Goal: Task Accomplishment & Management: Use online tool/utility

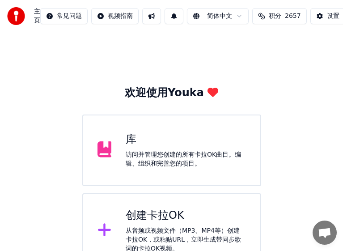
click at [168, 227] on div "从音频或视频文件（MP3、MP4等）创建卡拉OK，或粘贴URL，立即生成带同步歌词的卡拉OK视频。" at bounding box center [186, 239] width 120 height 27
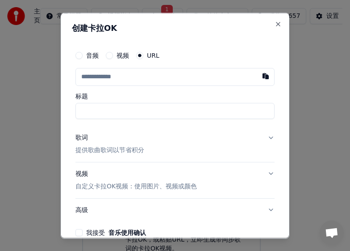
click at [125, 79] on input "text" at bounding box center [175, 76] width 199 height 18
click at [258, 76] on button "button" at bounding box center [266, 75] width 18 height 16
type input "**********"
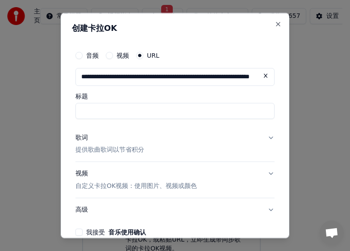
click at [145, 110] on input "标题" at bounding box center [175, 110] width 199 height 16
type input "**********"
click at [79, 138] on div "歌词" at bounding box center [82, 137] width 13 height 9
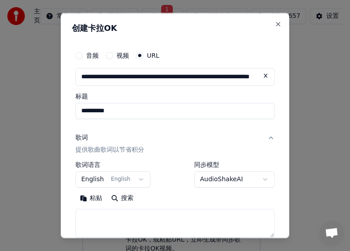
click at [136, 178] on body "**********" at bounding box center [171, 173] width 343 height 347
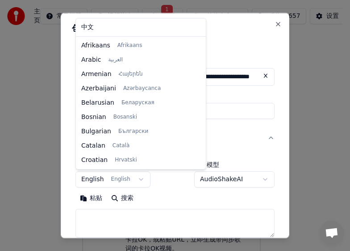
scroll to position [57, 0]
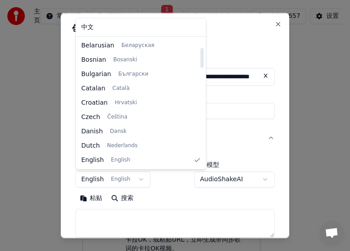
select select "**"
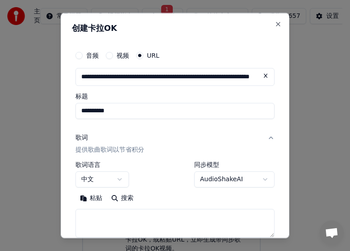
click at [102, 220] on textarea at bounding box center [175, 223] width 199 height 29
click at [84, 199] on button "粘贴" at bounding box center [91, 198] width 31 height 14
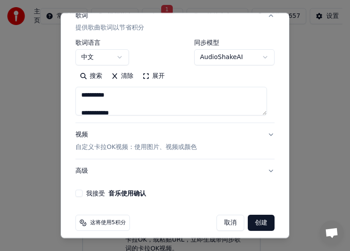
type textarea "**********"
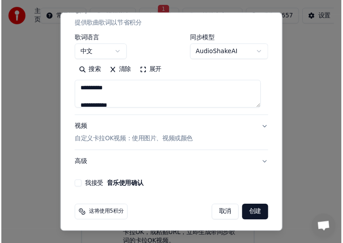
scroll to position [127, 0]
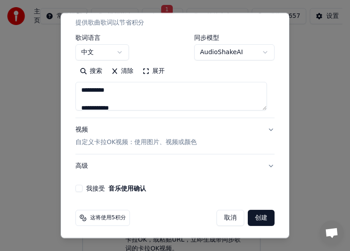
click at [79, 188] on button "我接受 音乐使用确认" at bounding box center [79, 188] width 7 height 7
click at [256, 219] on button "创建" at bounding box center [261, 218] width 27 height 16
select select "**"
type textarea "**********"
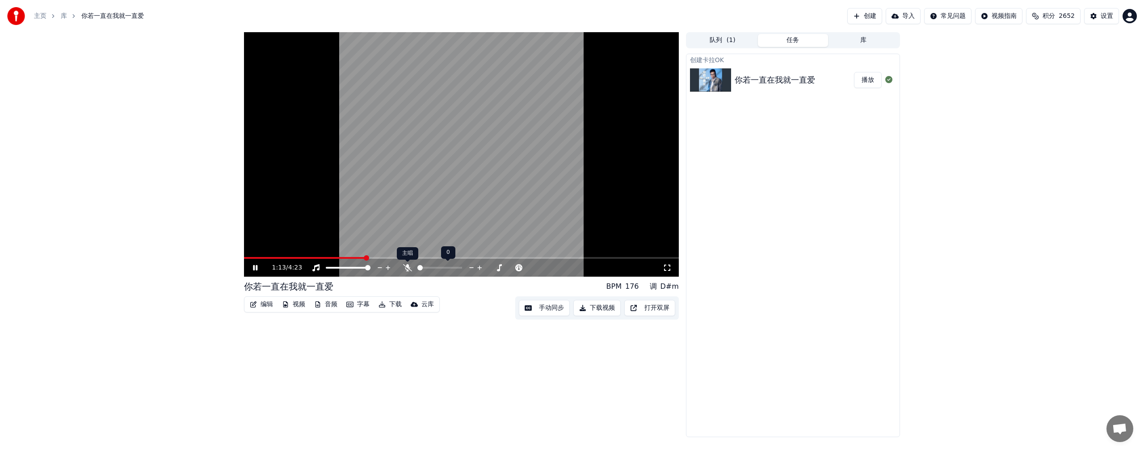
click at [350, 250] on icon at bounding box center [407, 267] width 9 height 7
click at [350, 250] on button "字幕" at bounding box center [358, 304] width 30 height 13
click at [268, 250] on video at bounding box center [461, 154] width 435 height 244
click at [255, 250] on icon at bounding box center [254, 268] width 5 height 6
click at [273, 250] on span at bounding box center [274, 257] width 5 height 5
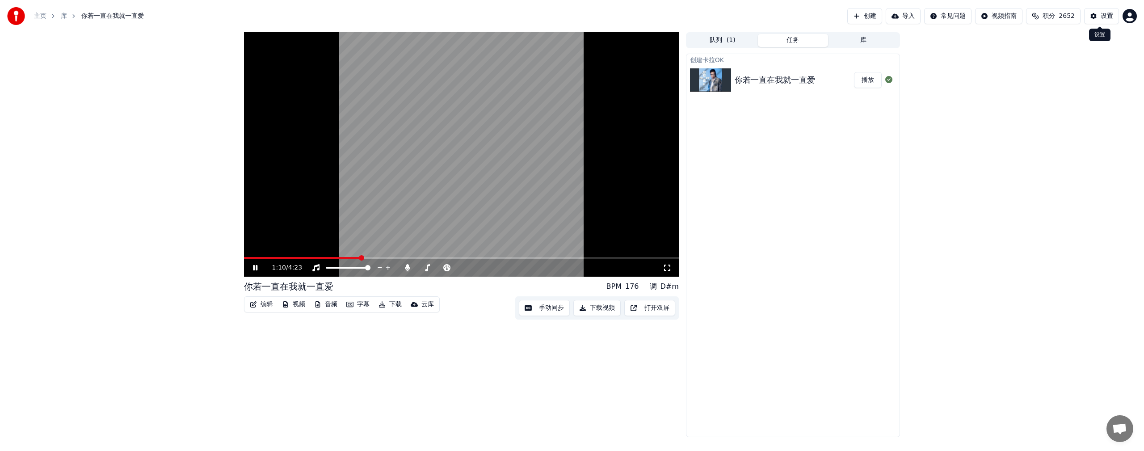
click at [350, 16] on div "设置" at bounding box center [1106, 16] width 13 height 9
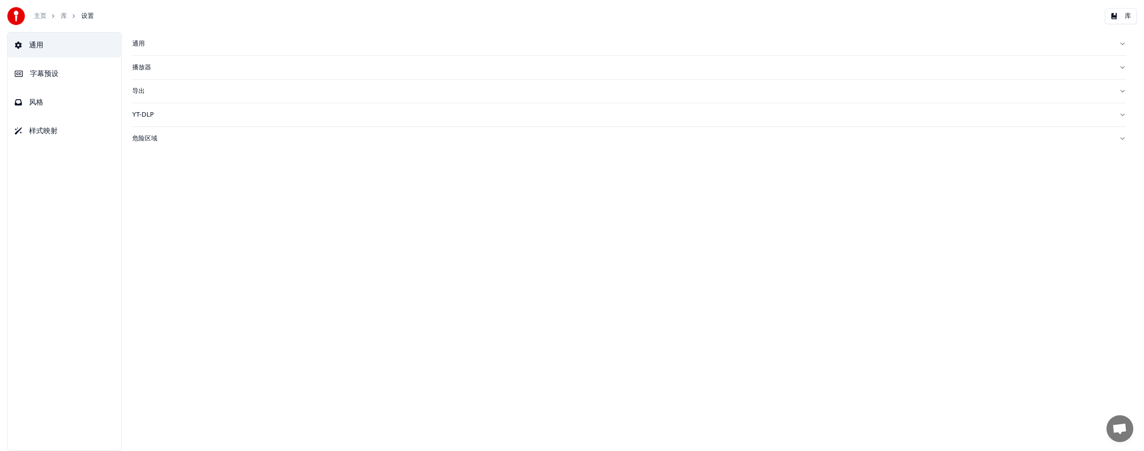
click at [37, 101] on span "风格" at bounding box center [36, 102] width 14 height 11
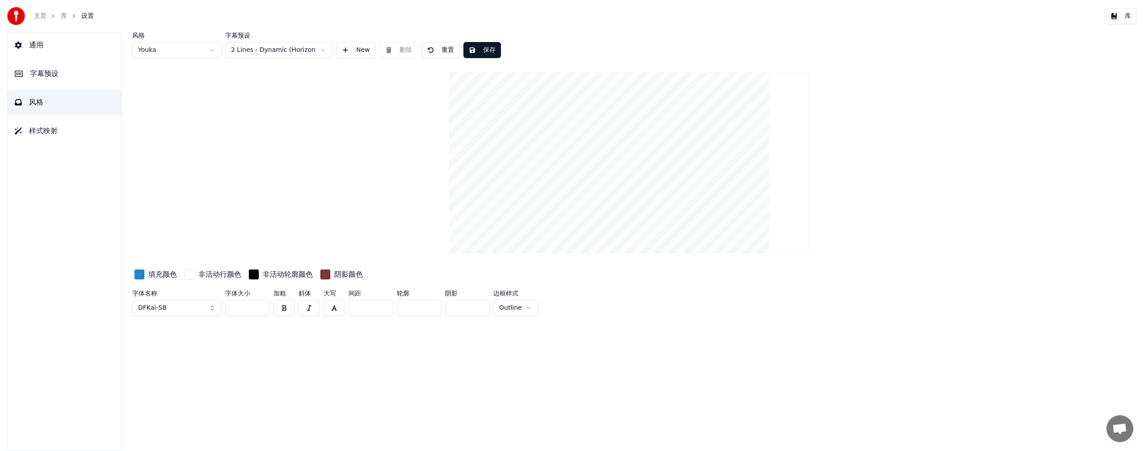
drag, startPoint x: 231, startPoint y: 308, endPoint x: 247, endPoint y: 308, distance: 15.2
click at [247, 250] on input "***" at bounding box center [247, 308] width 45 height 16
type input "**"
click at [350, 50] on button "保存" at bounding box center [482, 50] width 38 height 16
click at [63, 14] on link "库" at bounding box center [64, 16] width 6 height 9
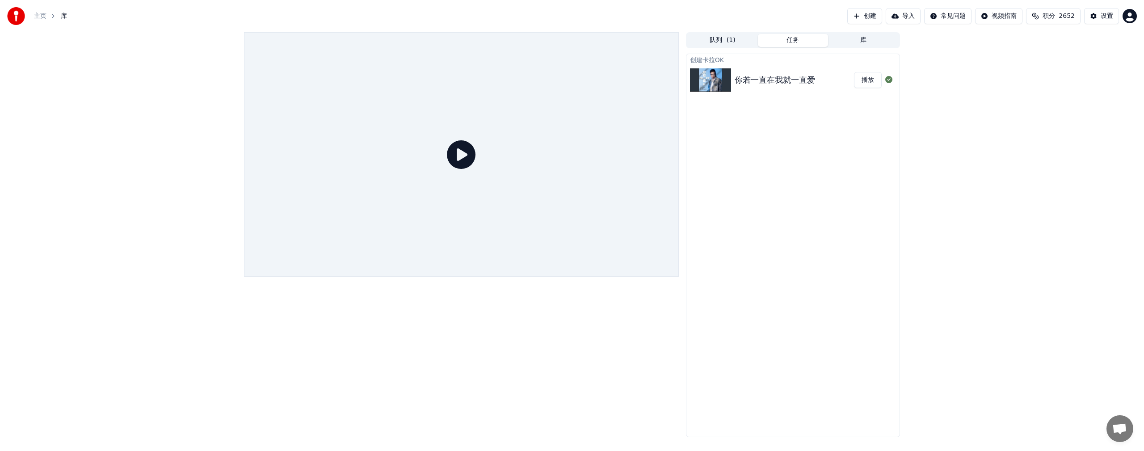
click at [350, 83] on button "播放" at bounding box center [868, 80] width 28 height 16
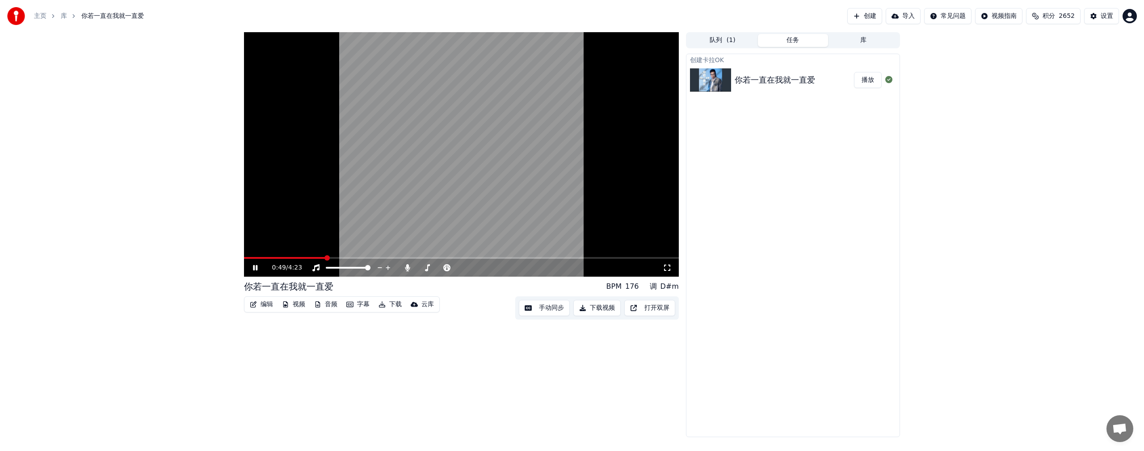
click at [350, 13] on div "设置" at bounding box center [1106, 16] width 13 height 9
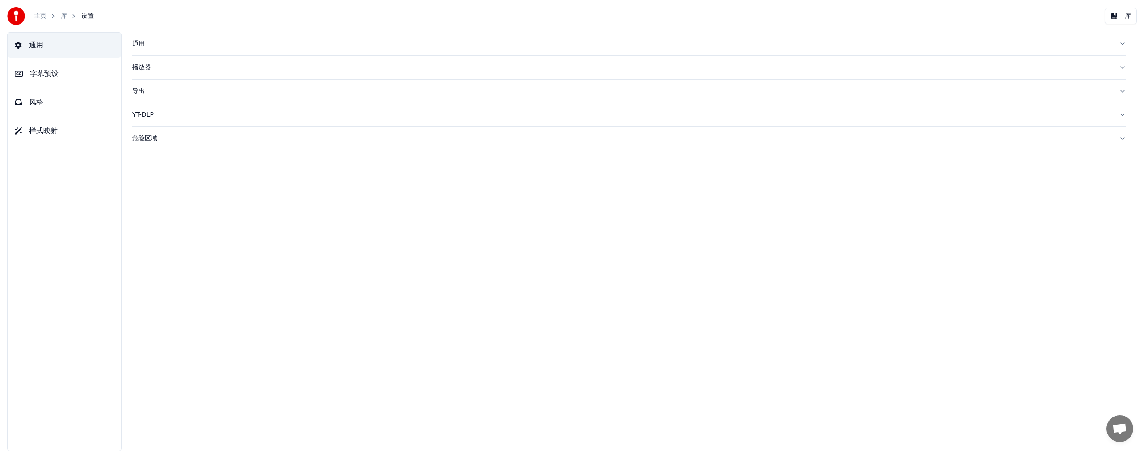
click at [36, 104] on span "风格" at bounding box center [36, 102] width 14 height 11
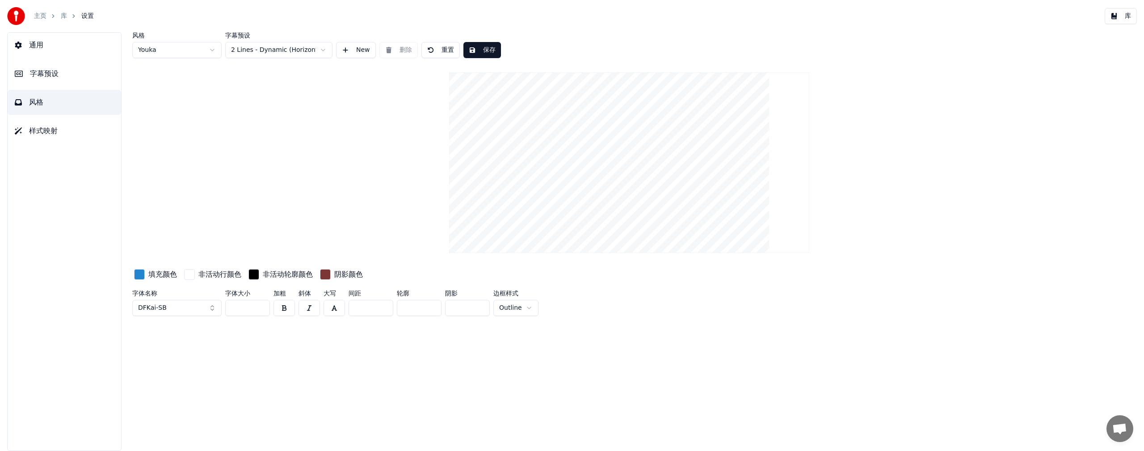
drag, startPoint x: 242, startPoint y: 310, endPoint x: 219, endPoint y: 310, distance: 22.8
click at [219, 250] on div "字体名称 DFKai-SB 字体大小 ** 加粗 斜体 大写 间距 * 轮廓 * 阴影 ** 边框样式 Outline" at bounding box center [532, 304] width 801 height 29
type input "***"
click at [350, 250] on div "风格 Youka 字幕预设 2 Lines - Dynamic (Horizontal) New 删除 重置 保存 填充颜色 非活动行颜色 非活动轮廓颜色 阴…" at bounding box center [628, 241] width 1029 height 419
click at [350, 49] on button "保存" at bounding box center [482, 50] width 38 height 16
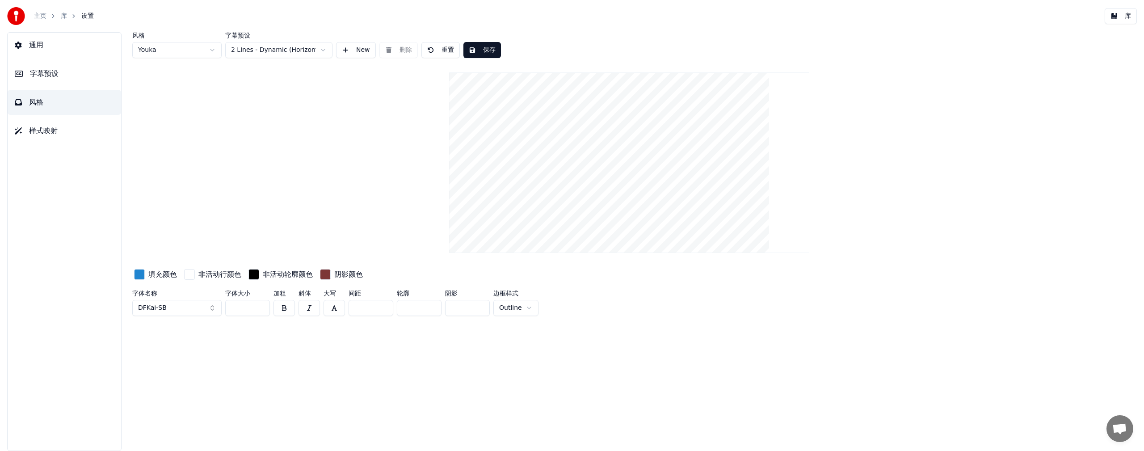
click at [65, 17] on link "库" at bounding box center [64, 16] width 6 height 9
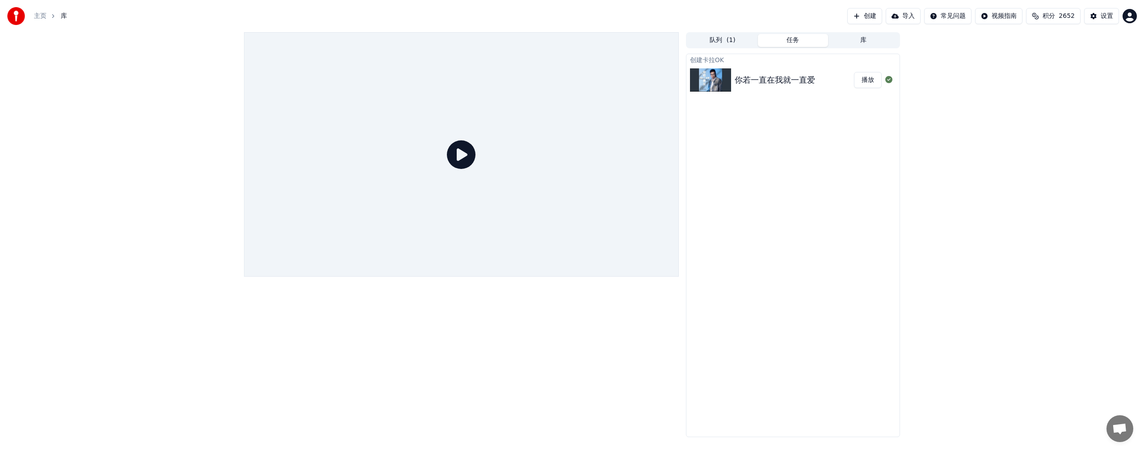
click at [350, 72] on button "播放" at bounding box center [868, 80] width 28 height 16
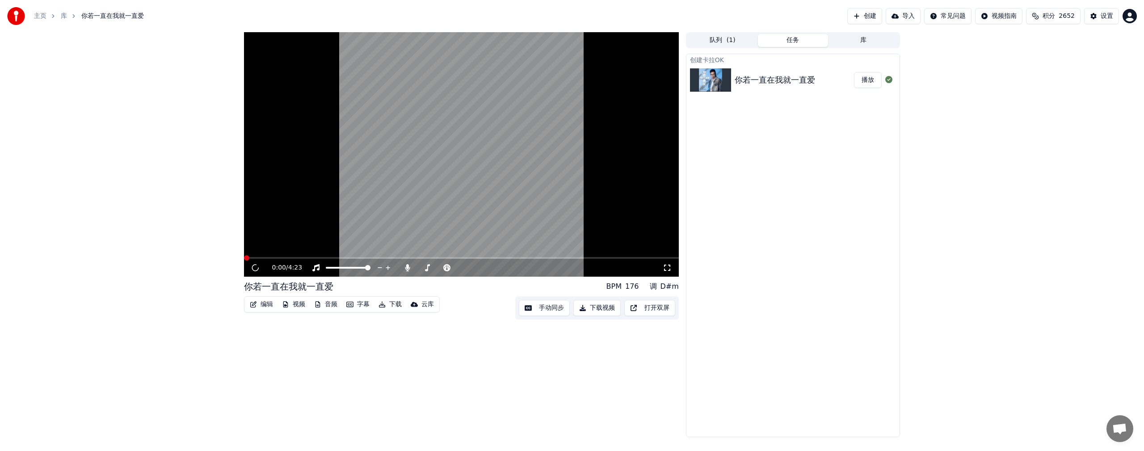
click at [350, 77] on button "播放" at bounding box center [868, 80] width 28 height 16
click at [265, 250] on button "编辑" at bounding box center [261, 304] width 30 height 13
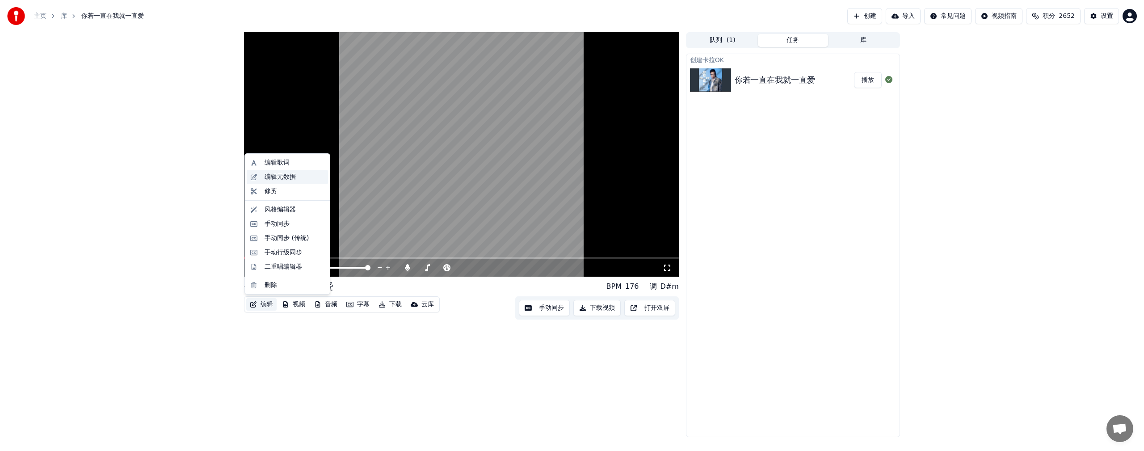
click at [283, 177] on div "编辑元数据" at bounding box center [280, 176] width 31 height 9
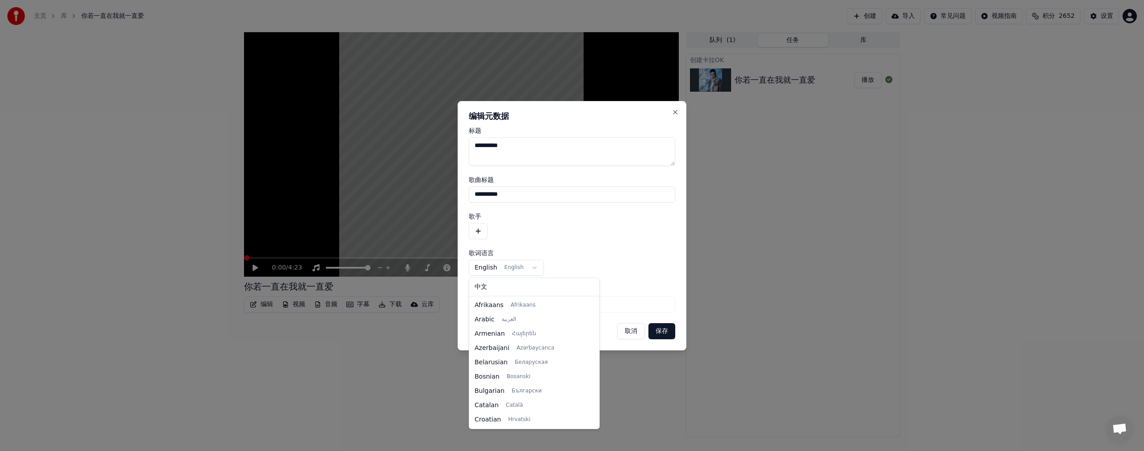
click at [350, 250] on body "**********" at bounding box center [572, 225] width 1144 height 451
select select "**"
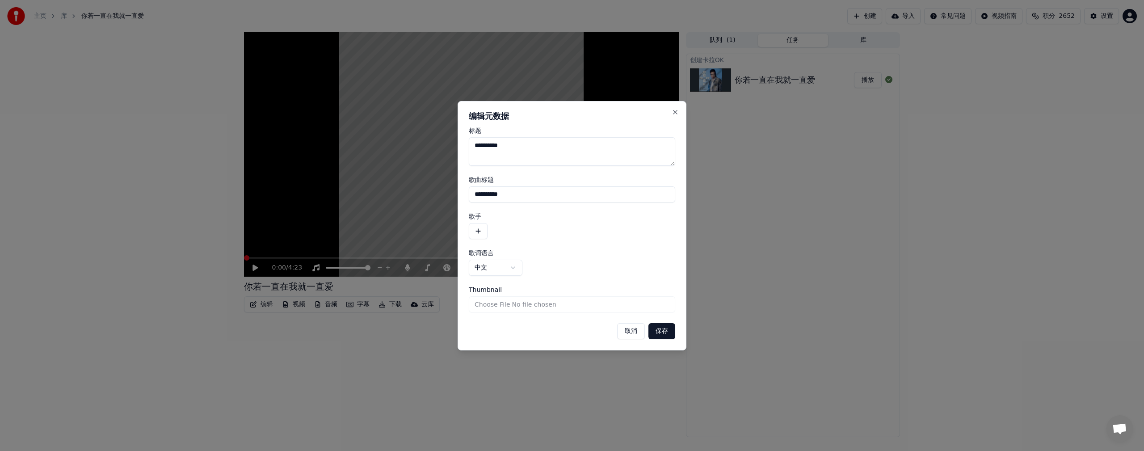
click at [350, 250] on button "保存" at bounding box center [661, 331] width 27 height 16
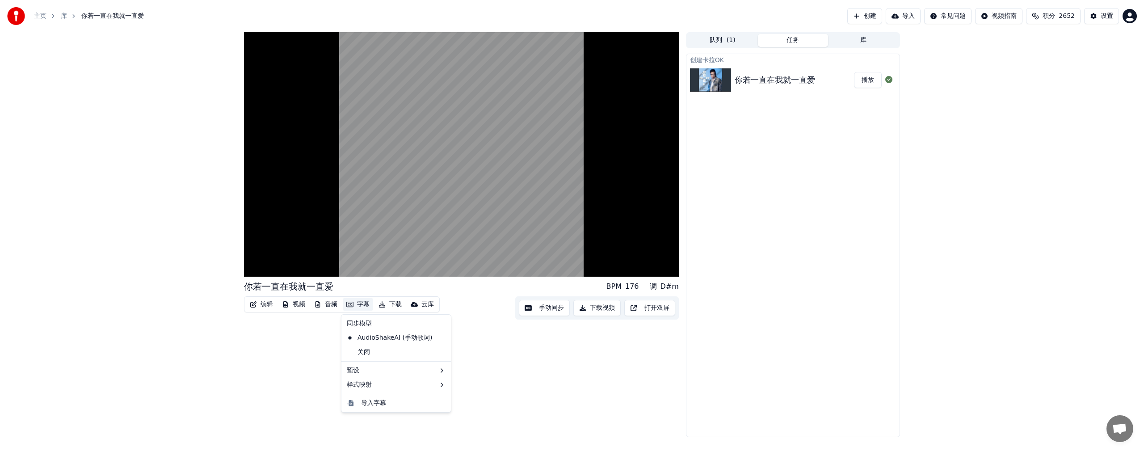
click at [350, 250] on button "字幕" at bounding box center [358, 304] width 30 height 13
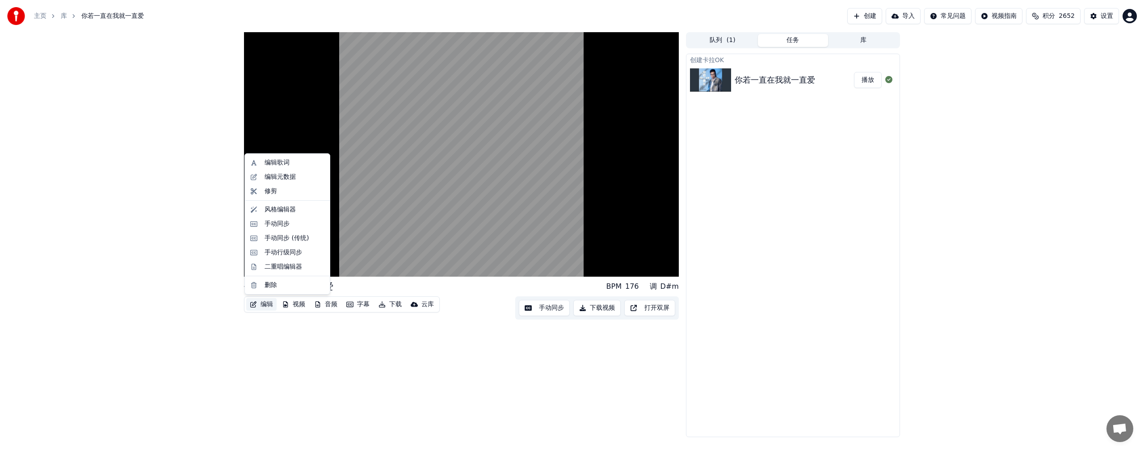
click at [268, 250] on button "编辑" at bounding box center [261, 304] width 30 height 13
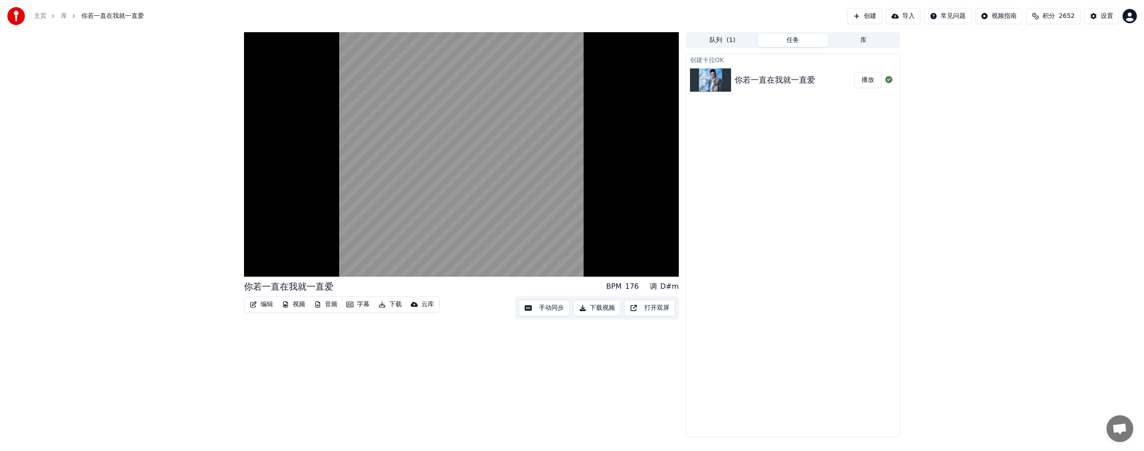
click at [269, 250] on button "编辑" at bounding box center [261, 304] width 30 height 13
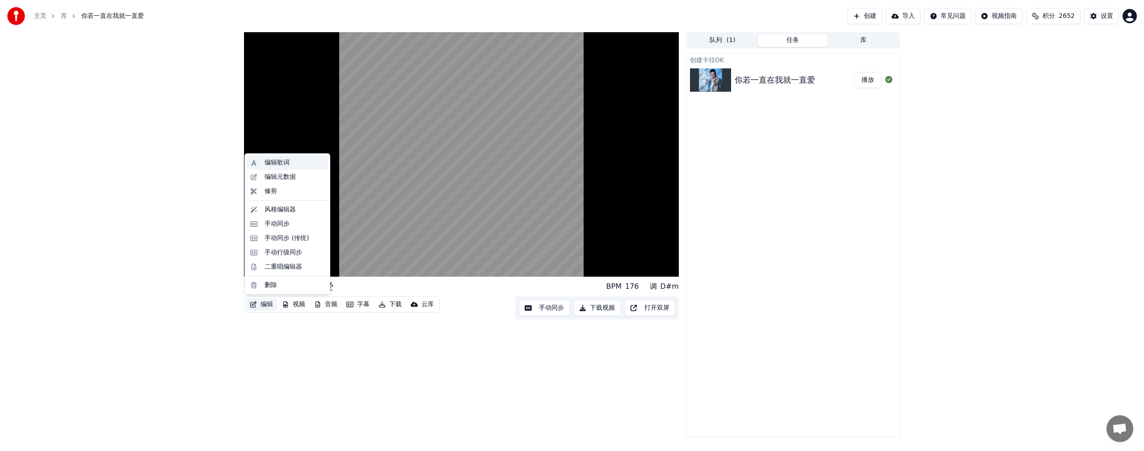
click at [279, 164] on div "编辑歌词" at bounding box center [277, 162] width 25 height 9
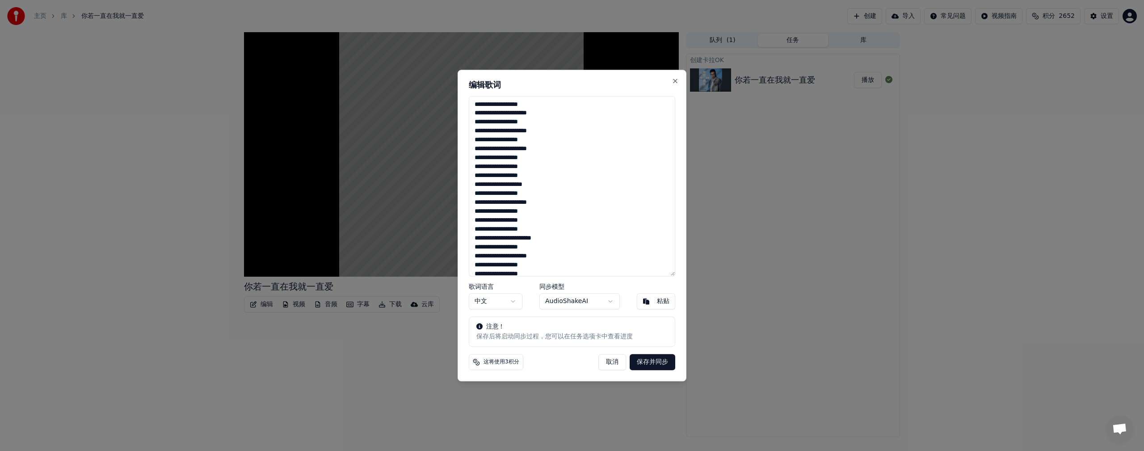
click at [350, 250] on button "保存并同步" at bounding box center [653, 362] width 46 height 16
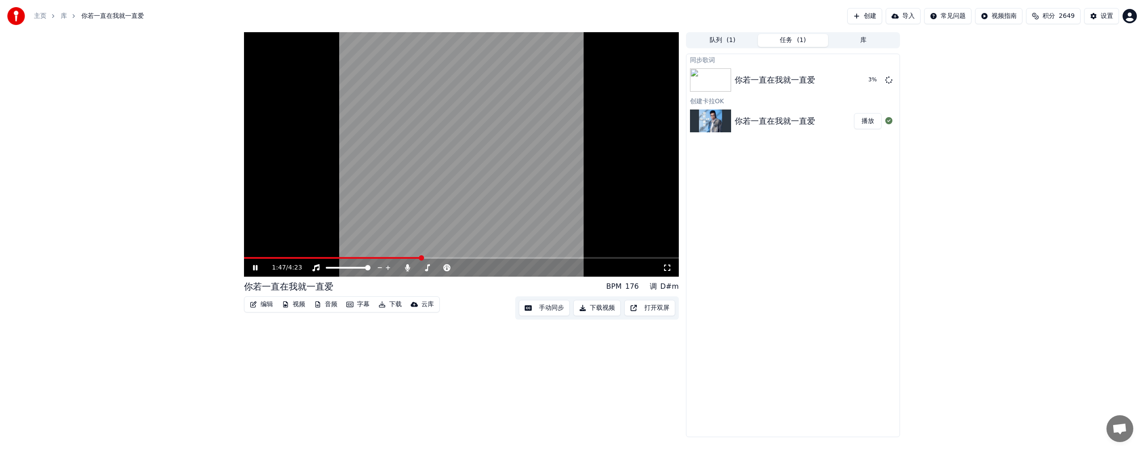
click at [255, 250] on icon at bounding box center [261, 267] width 21 height 7
click at [244, 250] on span at bounding box center [246, 257] width 5 height 5
click at [255, 250] on icon at bounding box center [254, 268] width 5 height 6
click at [267, 250] on div "0:04 / 4:23" at bounding box center [461, 154] width 435 height 244
click at [272, 250] on span at bounding box center [461, 258] width 435 height 2
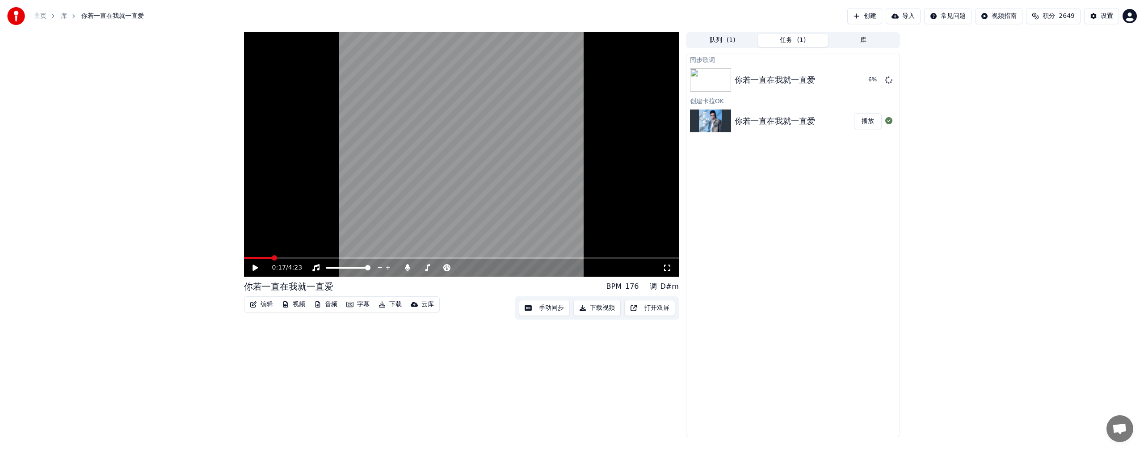
click at [256, 250] on icon at bounding box center [261, 267] width 21 height 7
click at [350, 19] on div "设置" at bounding box center [1106, 16] width 13 height 9
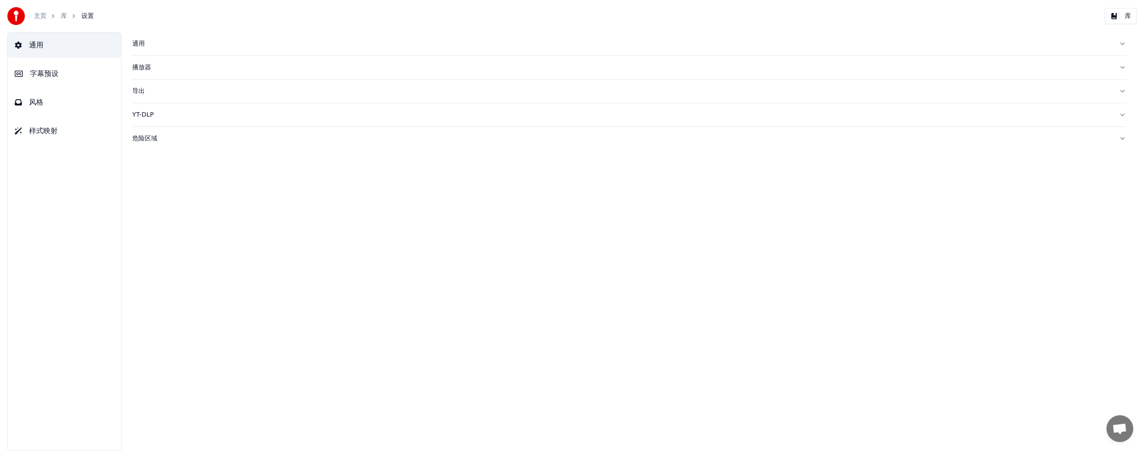
click at [39, 73] on span "字幕预设" at bounding box center [44, 73] width 29 height 11
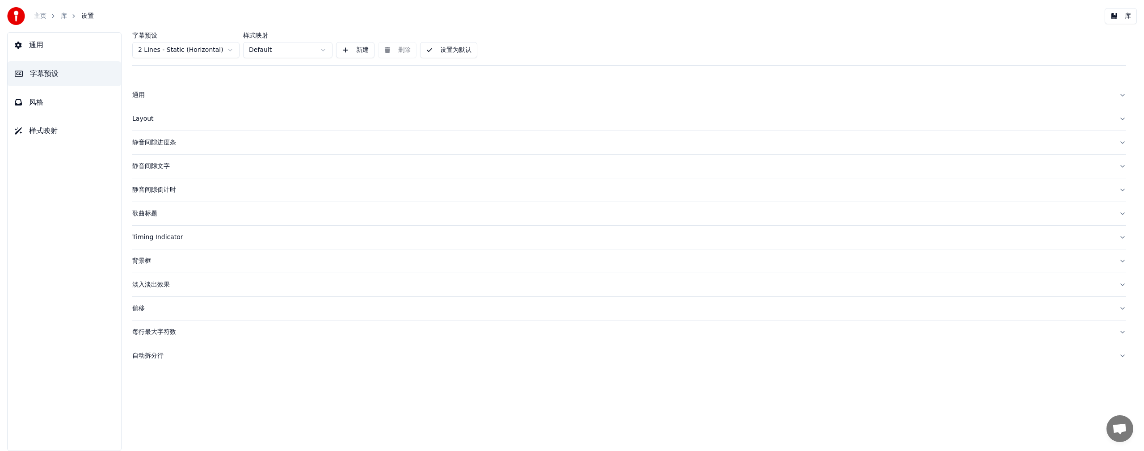
click at [142, 117] on div "Layout" at bounding box center [621, 118] width 979 height 9
drag, startPoint x: 170, startPoint y: 229, endPoint x: 120, endPoint y: 233, distance: 49.8
click at [120, 233] on div "字幕预设 2 Lines - Static (Horizontal) 样式映射 Default 新建 删除 设置为默认 通用 Layout Layout se…" at bounding box center [628, 241] width 1029 height 419
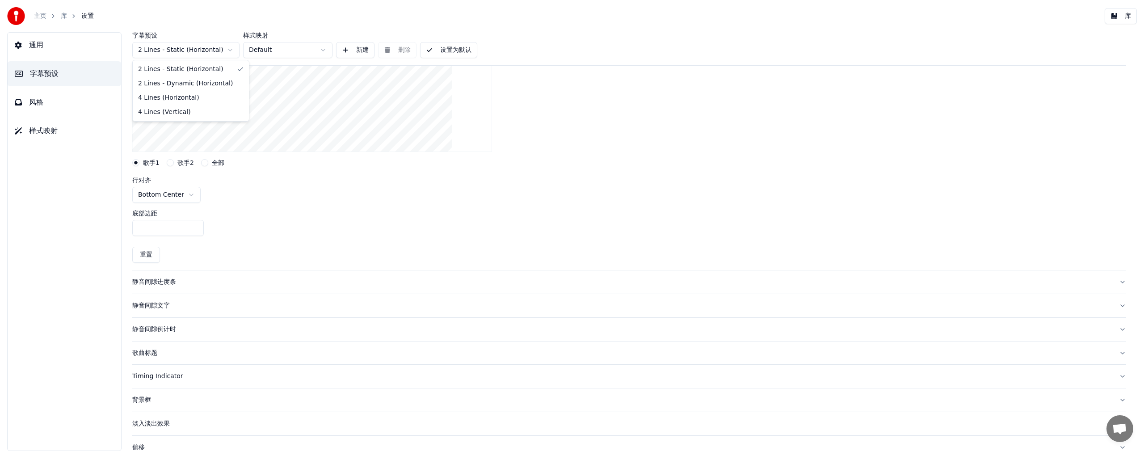
click at [232, 51] on html "主页 库 设置 库 通用 字幕预设 风格 样式映射 字幕预设 2 Lines - Static (Horizontal) 样式映射 Default 新建 删除…" at bounding box center [572, 225] width 1144 height 451
drag, startPoint x: 170, startPoint y: 228, endPoint x: 112, endPoint y: 240, distance: 59.8
click at [112, 240] on div "通用 字幕预设 风格 样式映射 字幕预设 2 Lines - Dynamic (Horizontal) 样式映射 Default 新建 删除 设置为默认 通用…" at bounding box center [572, 241] width 1144 height 419
type input "***"
click at [259, 236] on div "底部边距 ***" at bounding box center [629, 223] width 994 height 40
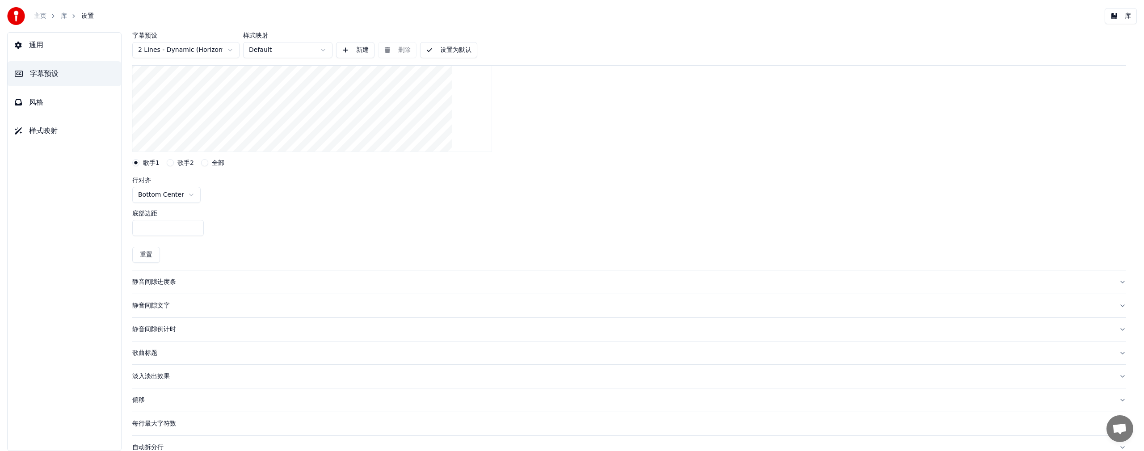
click at [350, 51] on button "设置为默认" at bounding box center [448, 50] width 57 height 16
click at [37, 100] on span "风格" at bounding box center [36, 102] width 14 height 11
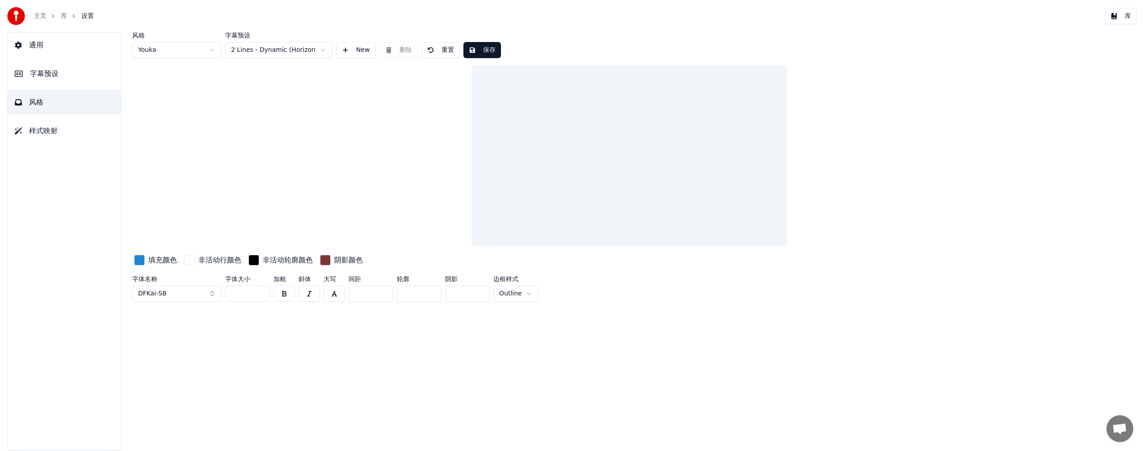
scroll to position [0, 0]
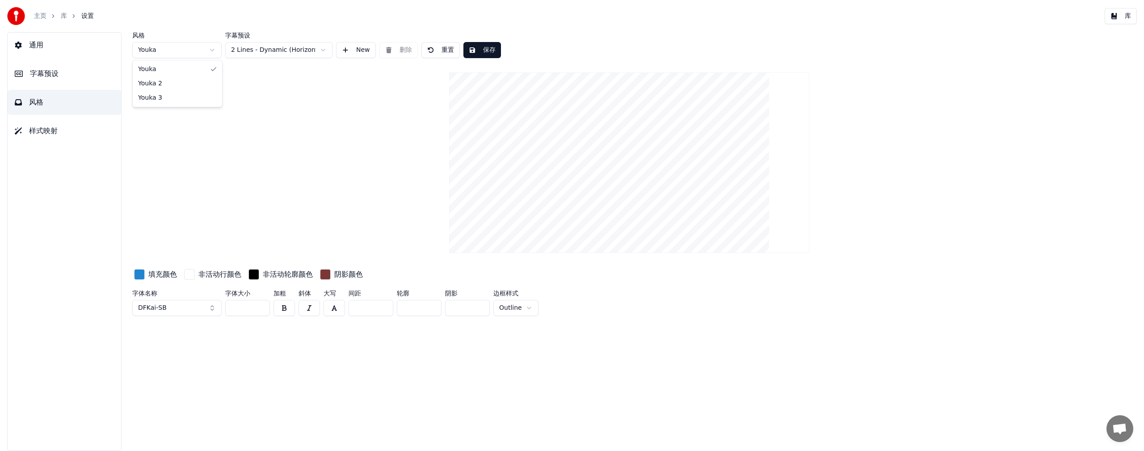
click at [211, 52] on html "主页 库 设置 库 通用 字幕预设 风格 样式映射 风格 Youka 字幕预设 2 Lines - Dynamic (Horizontal) New 删除 重…" at bounding box center [572, 225] width 1144 height 451
type input "**"
type input "*"
click at [213, 49] on html "主页 库 设置 库 通用 字幕预设 风格 样式映射 风格 Youka 2 字幕预设 2 Lines - Dynamic (Horizontal) New 删除…" at bounding box center [572, 225] width 1144 height 451
click at [214, 50] on html "主页 库 设置 库 通用 字幕预设 风格 样式映射 风格 Youka 3 字幕预设 2 Lines - Dynamic (Horizontal) New 删除…" at bounding box center [572, 225] width 1144 height 451
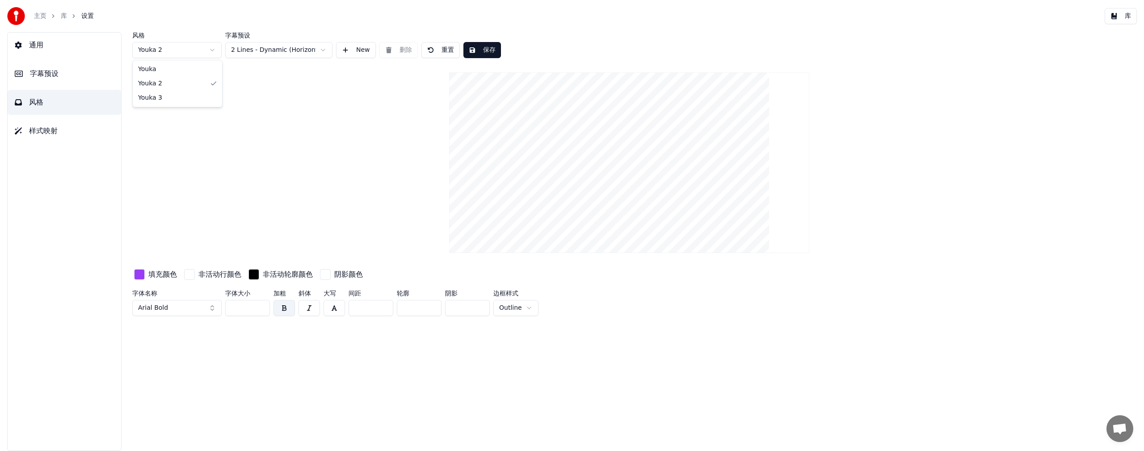
click at [214, 48] on html "主页 库 设置 库 通用 字幕预设 风格 样式映射 风格 Youka 2 字幕预设 2 Lines - Dynamic (Horizontal) New 删除…" at bounding box center [572, 225] width 1144 height 451
type input "***"
type input "**"
click at [212, 50] on html "主页 库 设置 库 通用 字幕预设 风格 样式映射 风格 Youka 字幕预设 2 Lines - Dynamic (Horizontal) New 删除 重…" at bounding box center [572, 225] width 1144 height 451
type input "**"
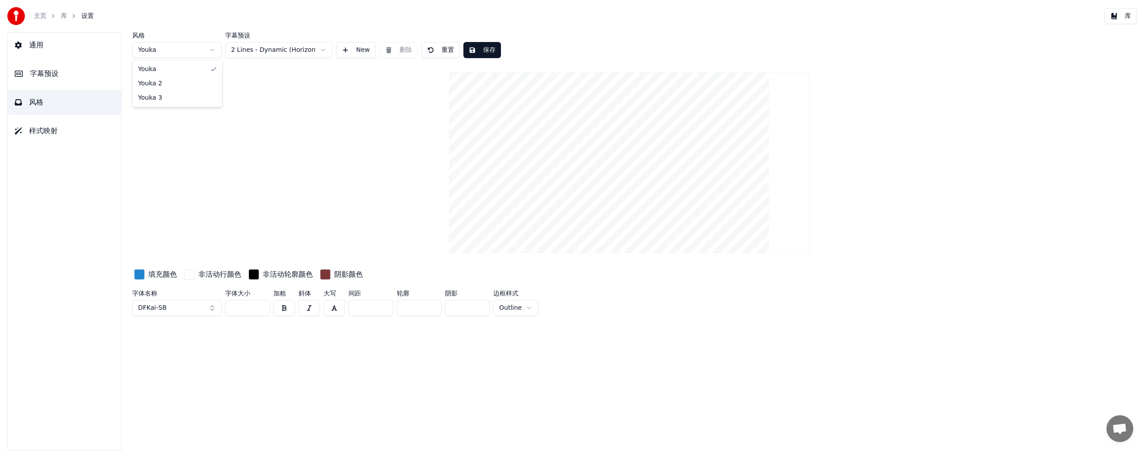
type input "*"
click at [212, 50] on html "主页 库 设置 库 通用 字幕预设 风格 样式映射 风格 Youka 2 字幕预设 2 Lines - Dynamic (Horizontal) New 删除…" at bounding box center [572, 225] width 1144 height 451
click at [214, 51] on html "主页 库 设置 库 通用 字幕预设 风格 样式映射 风格 Youka 3 字幕预设 2 Lines - Dynamic (Horizontal) New 删除…" at bounding box center [572, 225] width 1144 height 451
type input "***"
type input "**"
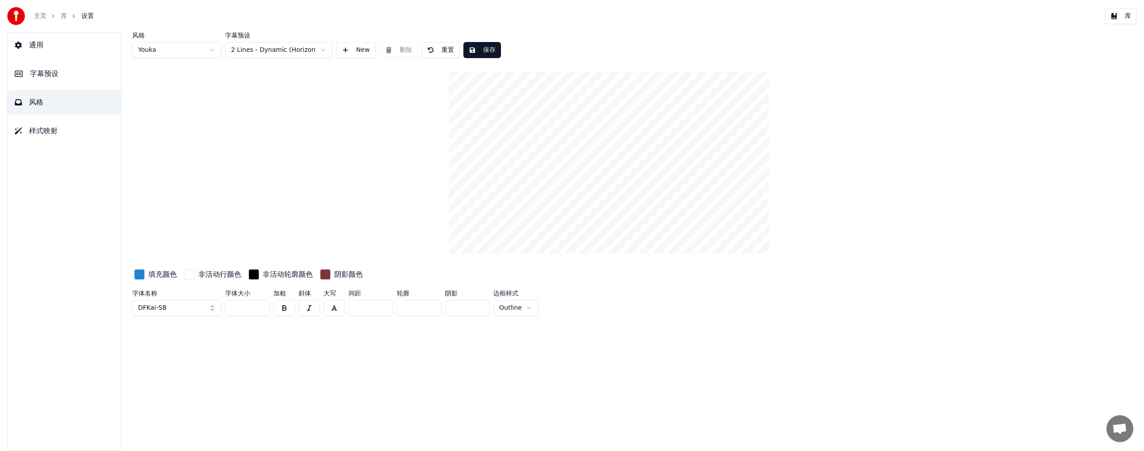
click at [350, 51] on button "保存" at bounding box center [482, 50] width 38 height 16
click at [350, 47] on button "完成" at bounding box center [482, 50] width 38 height 16
click at [41, 132] on span "样式映射" at bounding box center [43, 131] width 29 height 11
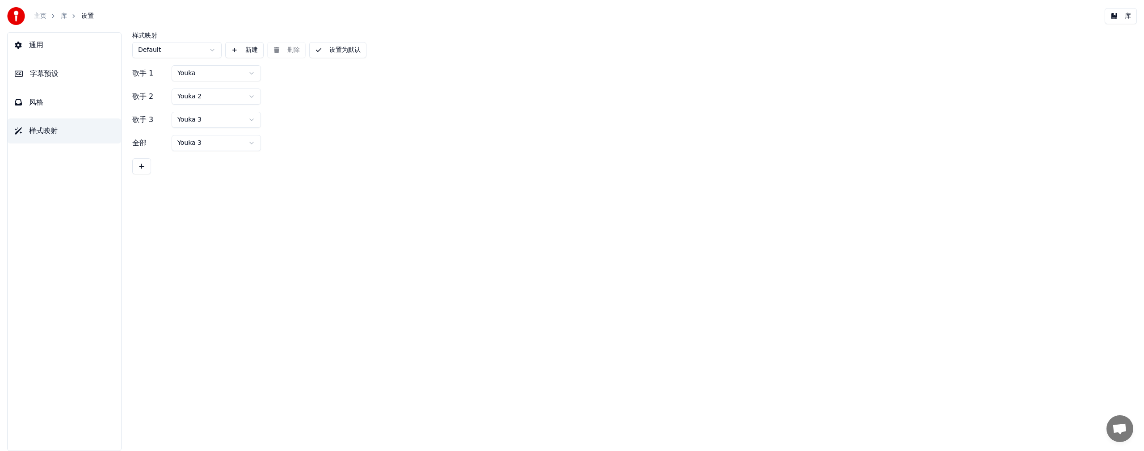
click at [43, 71] on span "字幕预设" at bounding box center [44, 73] width 29 height 11
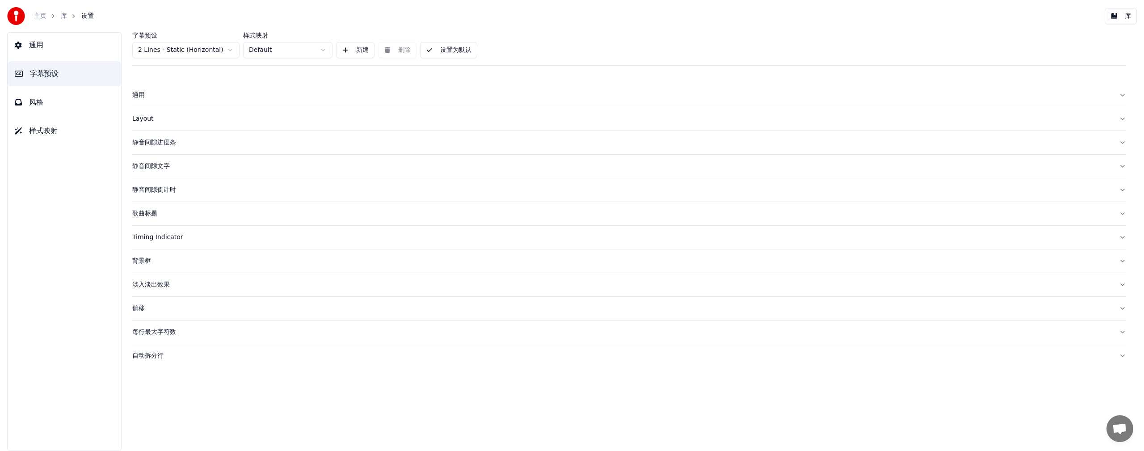
click at [141, 93] on div "通用" at bounding box center [621, 95] width 979 height 9
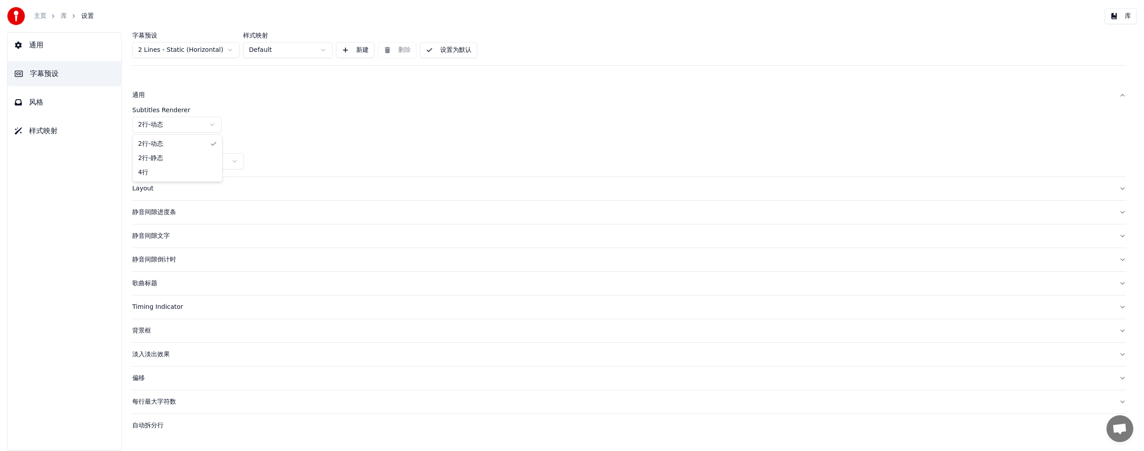
click at [214, 123] on html "主页 库 设置 库 通用 字幕预设 风格 样式映射 字幕预设 2 Lines - Static (Horizontal) 样式映射 Default 新建 删除…" at bounding box center [572, 225] width 1144 height 451
click at [235, 160] on html "主页 库 设置 库 通用 字幕预设 风格 样式映射 字幕预设 2 Lines - Static (Horizontal) 样式映射 Default 新建 删除…" at bounding box center [572, 225] width 1144 height 451
click at [236, 162] on html "主页 库 设置 库 通用 字幕预设 风格 样式映射 字幕预设 2 Lines - Static (Horizontal) 样式映射 Default 新建 删除…" at bounding box center [572, 225] width 1144 height 451
click at [144, 187] on div "Layout" at bounding box center [621, 188] width 979 height 9
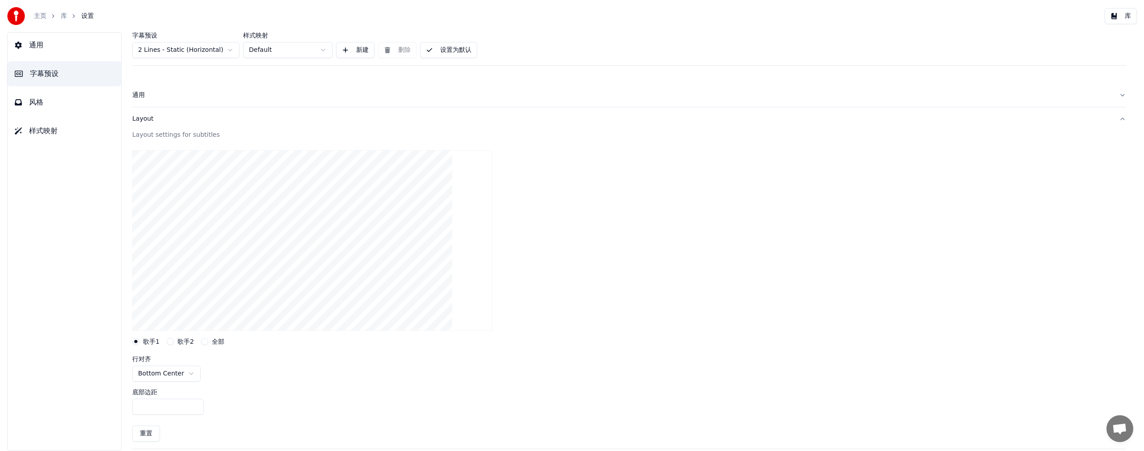
click at [186, 250] on label "歌手2" at bounding box center [185, 341] width 17 height 6
click at [174, 250] on button "歌手2" at bounding box center [170, 341] width 7 height 7
click at [155, 250] on label "歌手1" at bounding box center [151, 341] width 17 height 6
click at [139, 250] on button "歌手1" at bounding box center [135, 341] width 7 height 7
click at [182, 250] on label "歌手2" at bounding box center [185, 341] width 17 height 6
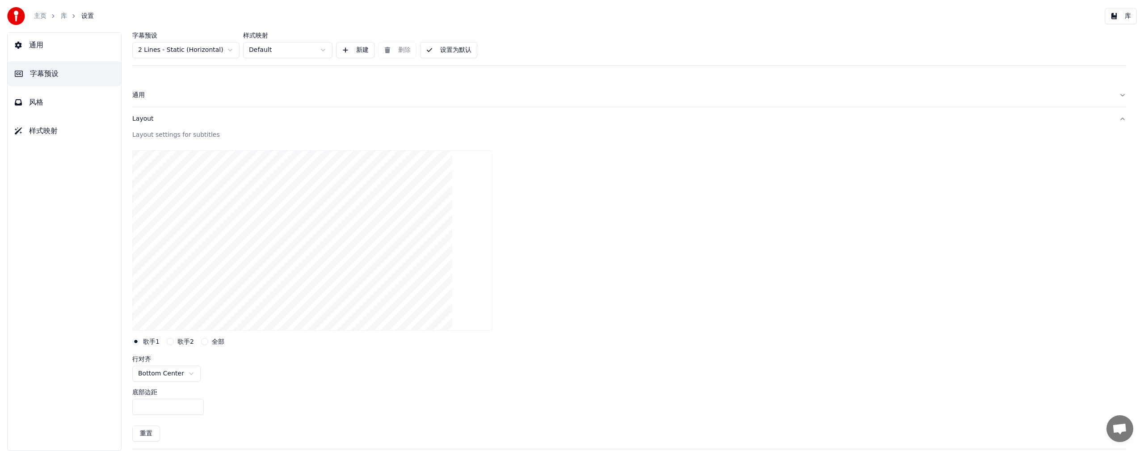
click at [174, 250] on button "歌手2" at bounding box center [170, 341] width 7 height 7
click at [218, 250] on label "全部" at bounding box center [218, 341] width 13 height 6
click at [208, 250] on button "全部" at bounding box center [204, 341] width 7 height 7
click at [137, 250] on button "歌手1" at bounding box center [135, 341] width 7 height 7
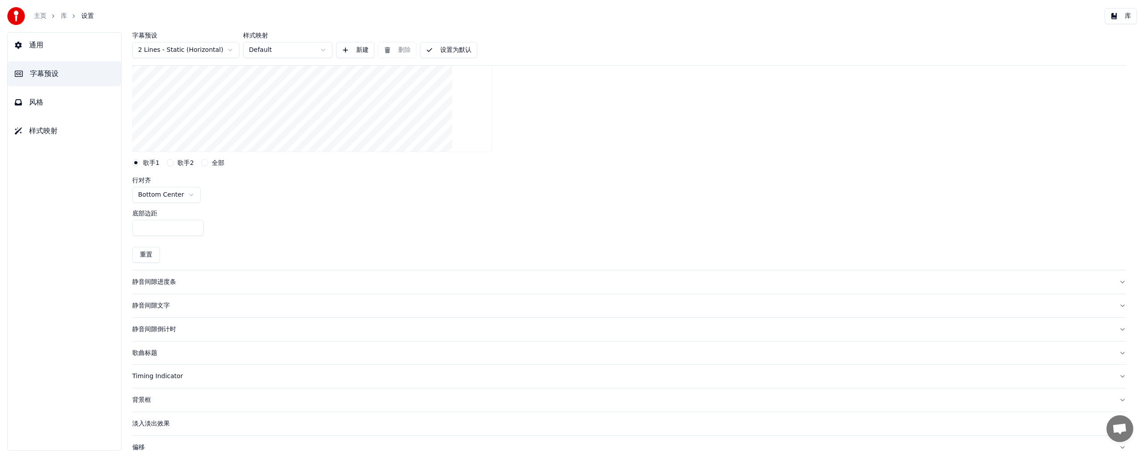
click at [164, 250] on div "静音间隙进度条" at bounding box center [621, 281] width 979 height 9
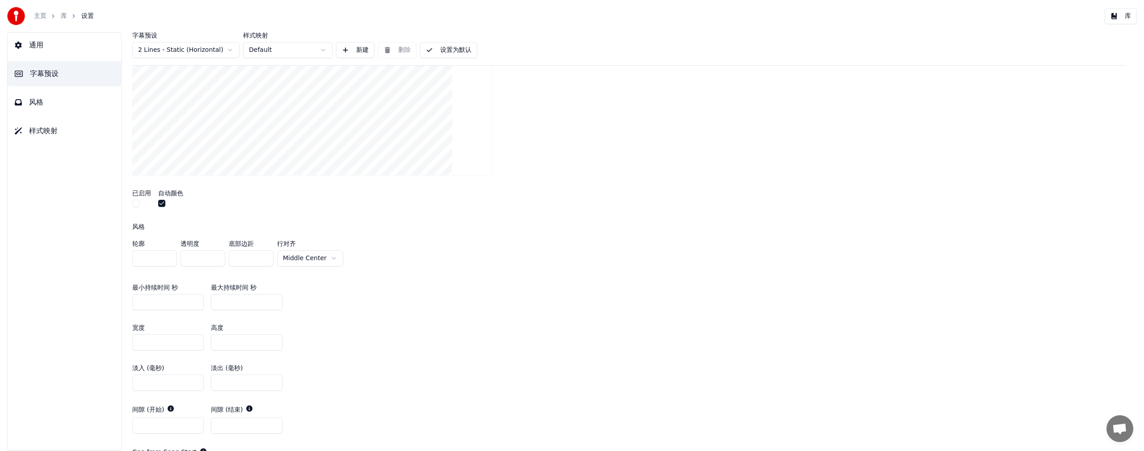
scroll to position [357, 0]
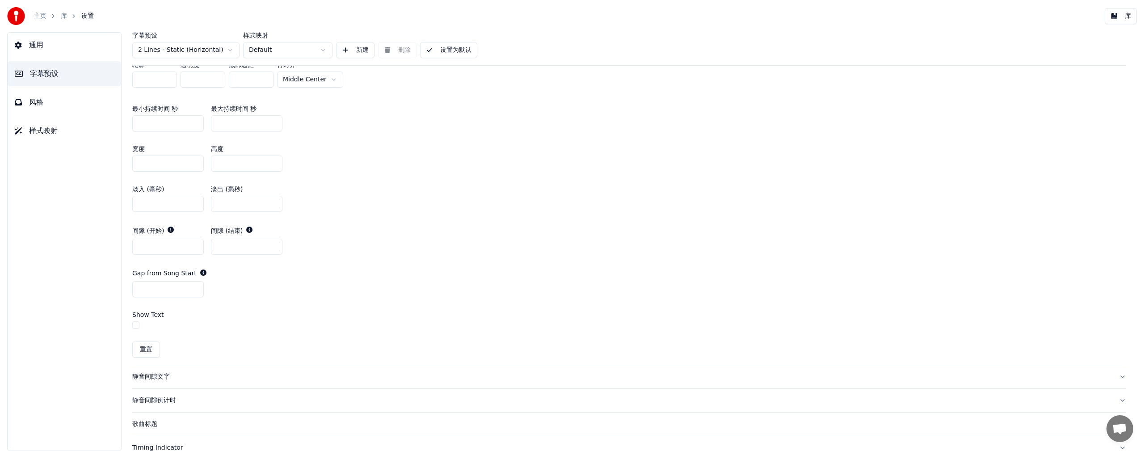
click at [153, 250] on div "静音间隙文字" at bounding box center [621, 376] width 979 height 9
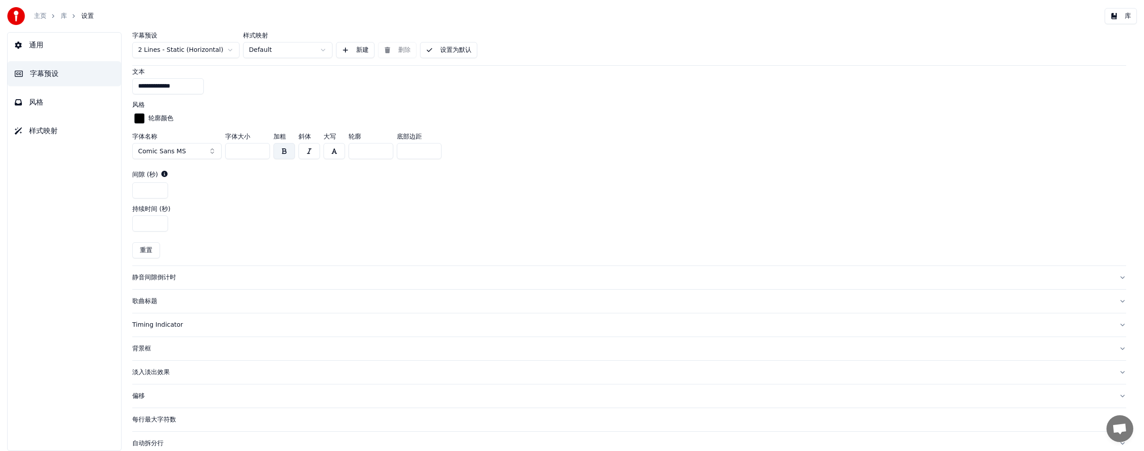
click at [152, 250] on div "静音间隙倒计时" at bounding box center [621, 277] width 979 height 9
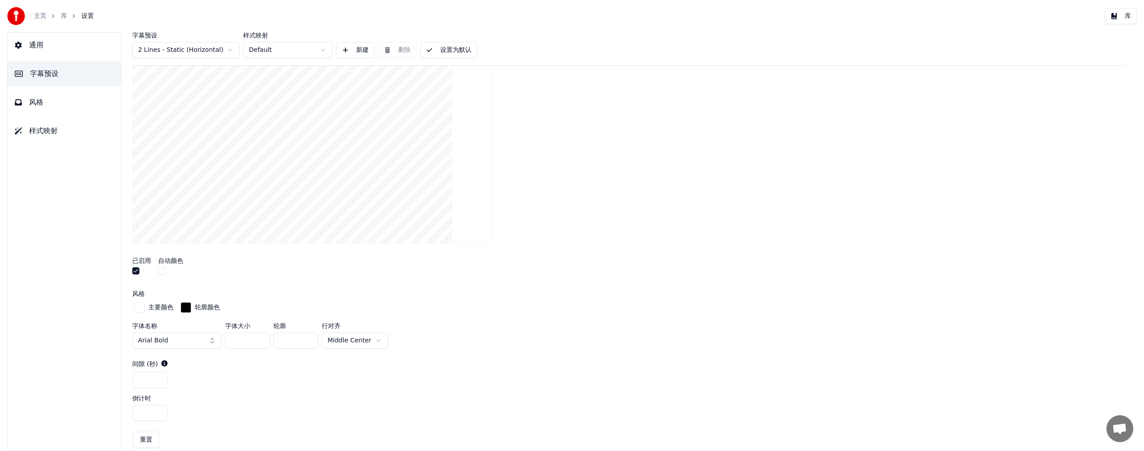
scroll to position [335, 0]
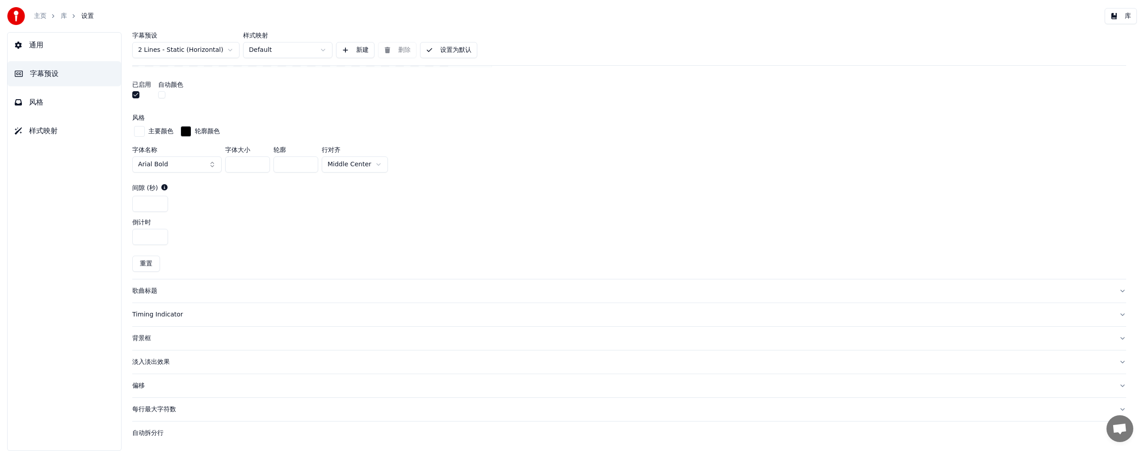
click at [147, 250] on div "歌曲标题" at bounding box center [621, 290] width 979 height 9
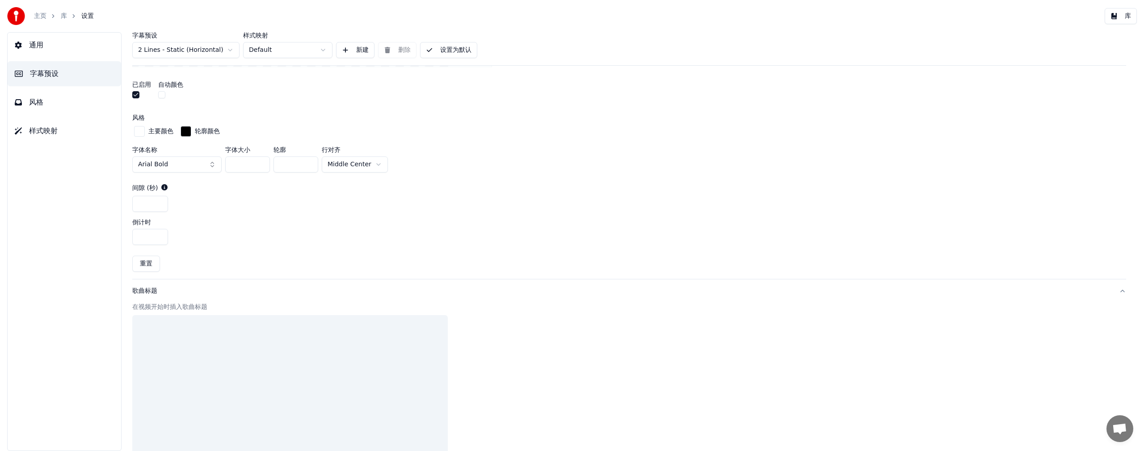
scroll to position [320, 0]
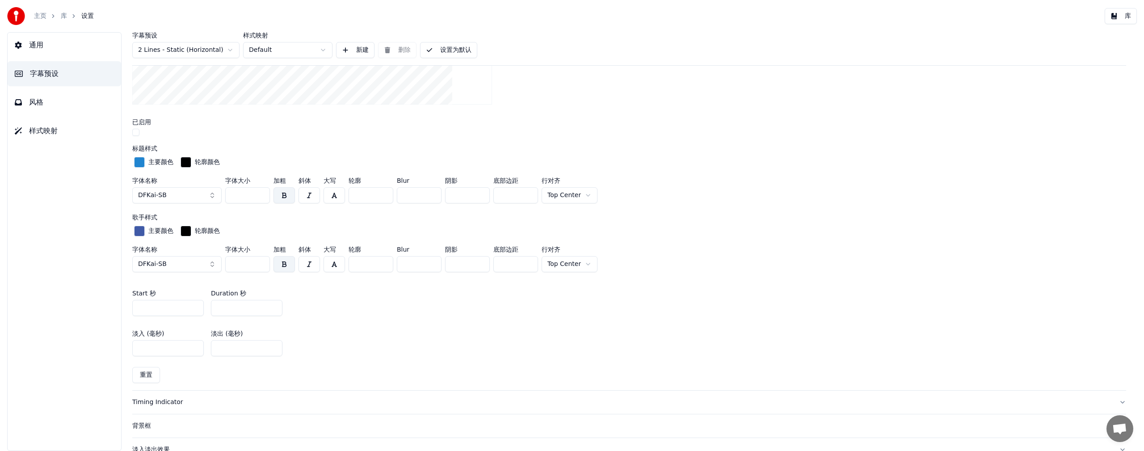
drag, startPoint x: 251, startPoint y: 262, endPoint x: 220, endPoint y: 266, distance: 31.5
click at [220, 250] on div "字体名称 DFKai-SB 字体大小 *** 加粗 斜体 大写 轮廓 * Blur * 阴影 * 底部边距 *** 行对齐 Top Center" at bounding box center [629, 260] width 994 height 29
drag, startPoint x: 231, startPoint y: 263, endPoint x: 248, endPoint y: 260, distance: 17.1
click at [248, 250] on input "***" at bounding box center [247, 264] width 45 height 16
type input "**"
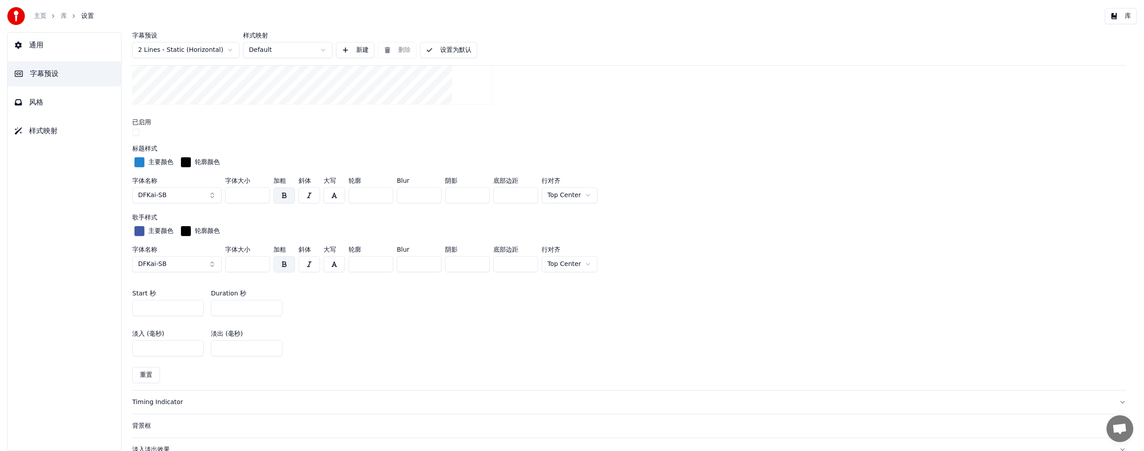
click at [350, 250] on div "淡入 (毫秒) *** 淡出 (毫秒) ***" at bounding box center [629, 343] width 994 height 40
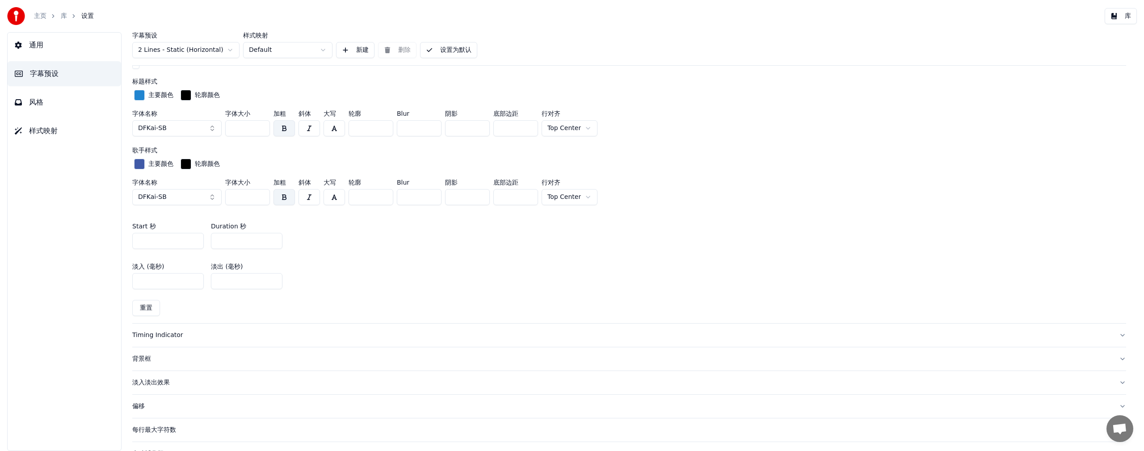
scroll to position [407, 0]
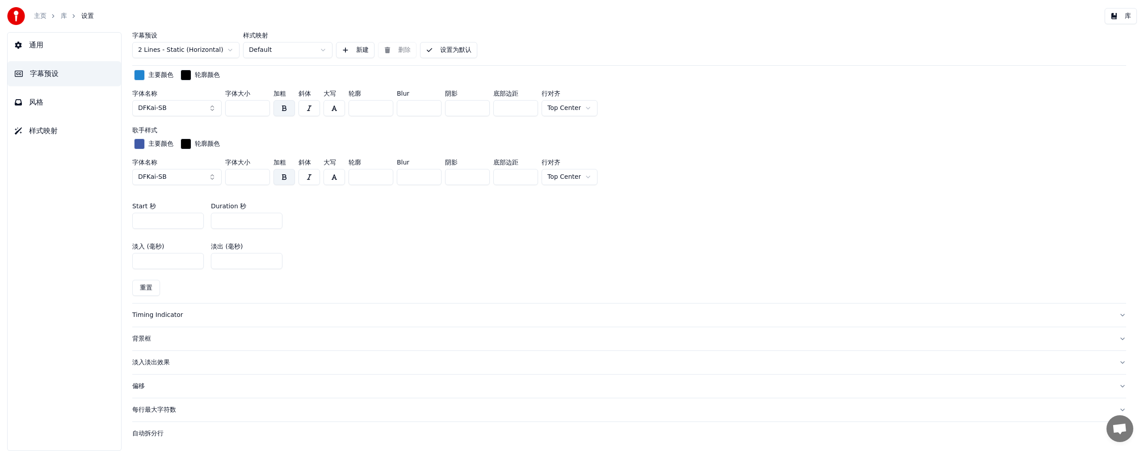
click at [155, 250] on div "Timing Indicator" at bounding box center [621, 315] width 979 height 9
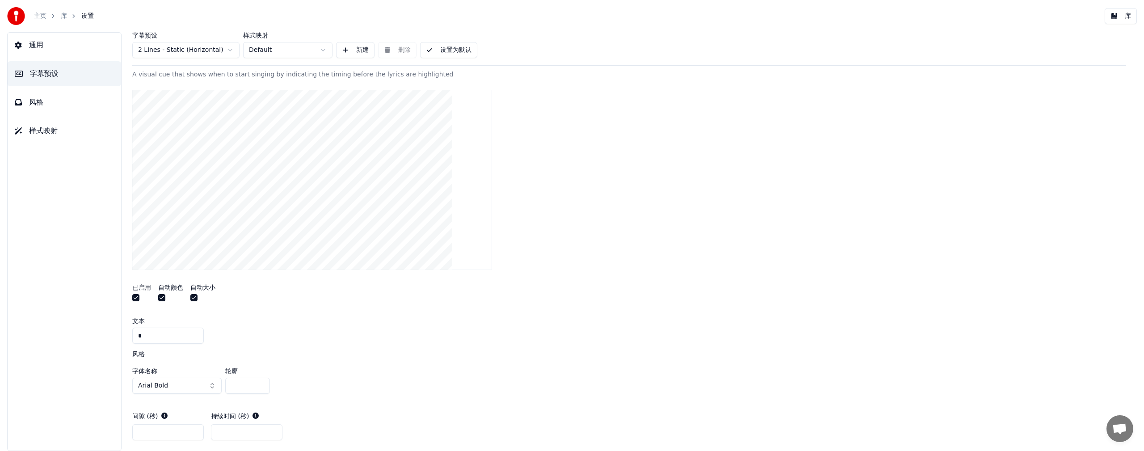
scroll to position [357, 0]
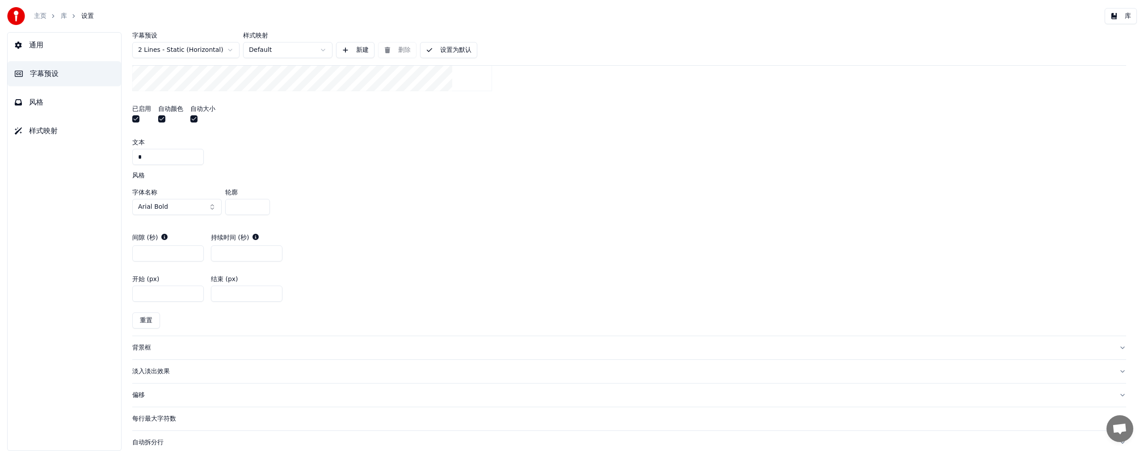
click at [142, 250] on div "背景框" at bounding box center [621, 347] width 979 height 9
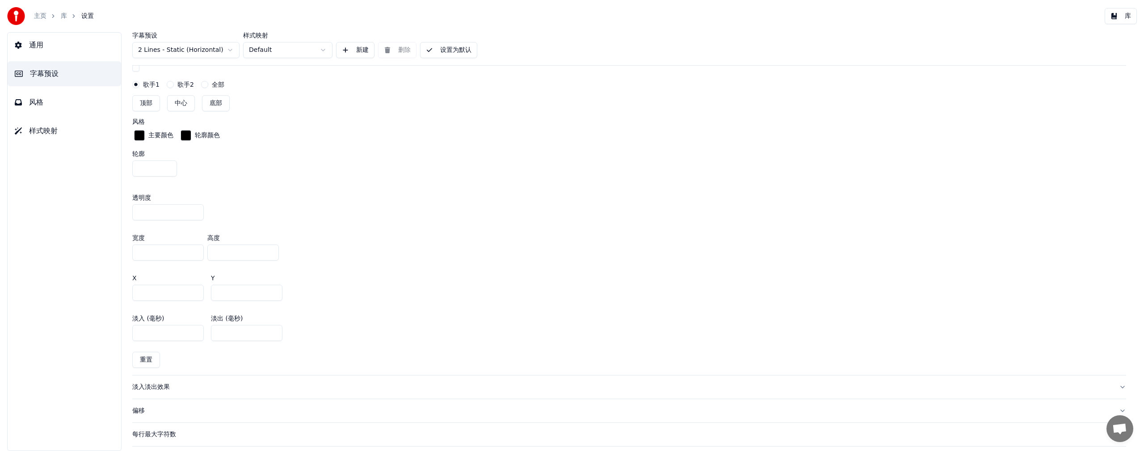
scroll to position [457, 0]
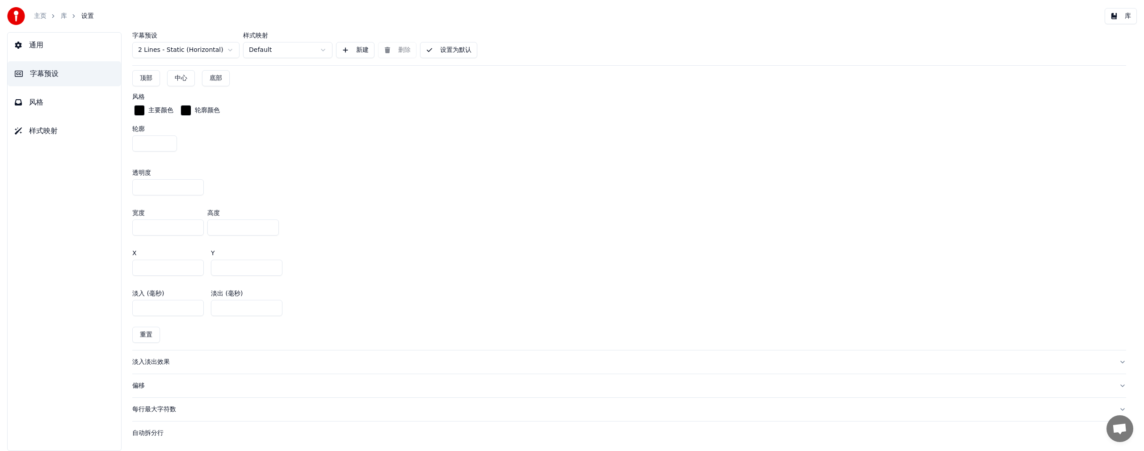
click at [155, 250] on div "淡入淡出效果" at bounding box center [621, 361] width 979 height 9
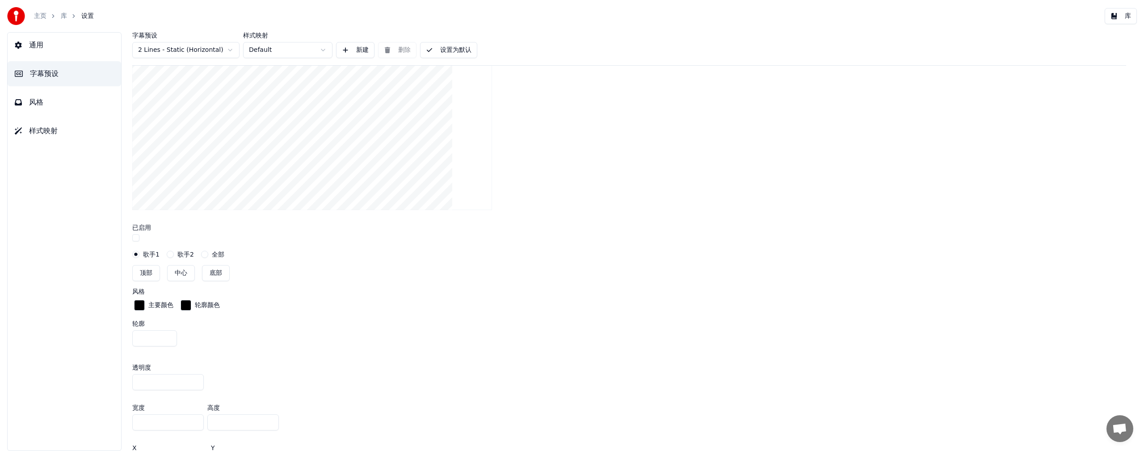
scroll to position [242, 0]
click at [137, 250] on button "button" at bounding box center [135, 281] width 7 height 7
click at [157, 250] on div "每行最大字符数" at bounding box center [621, 408] width 979 height 9
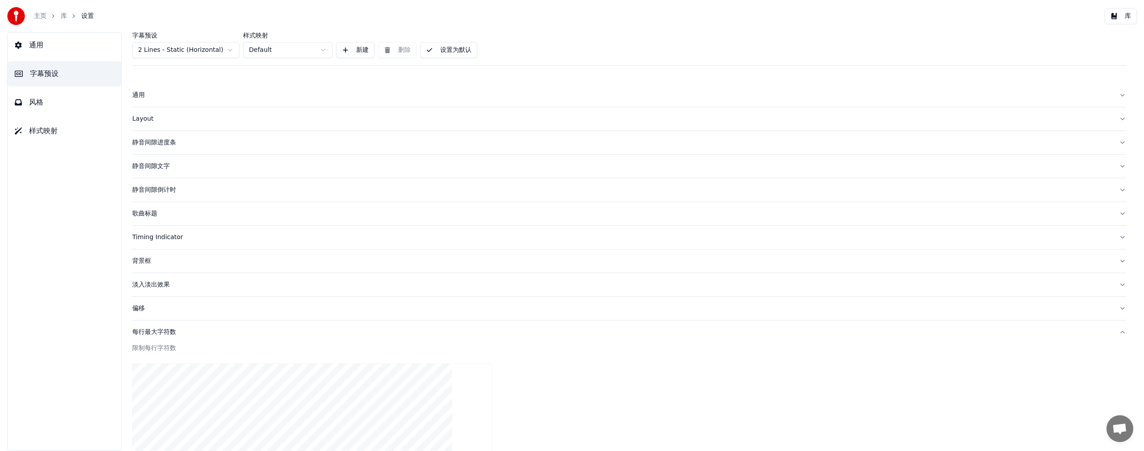
scroll to position [223, 0]
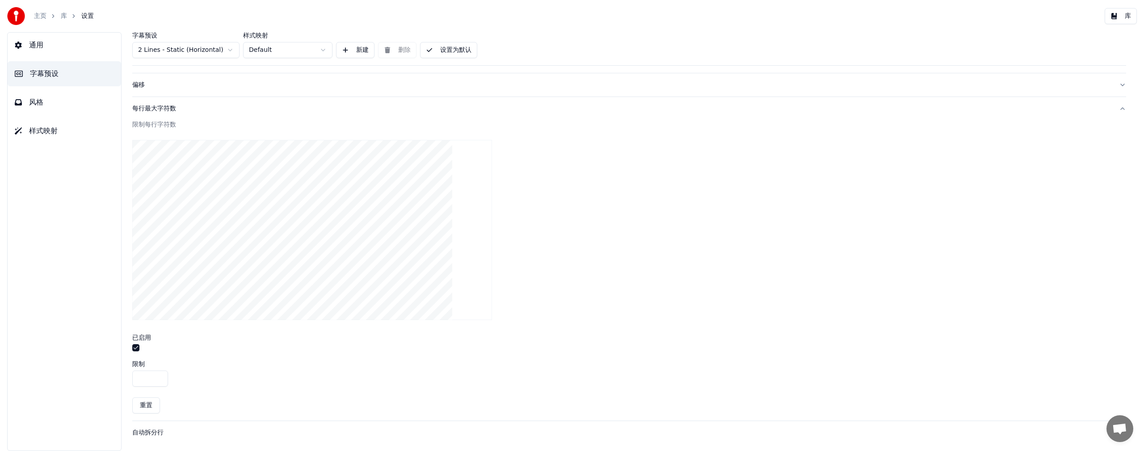
click at [149, 250] on div "自动拆分行" at bounding box center [621, 432] width 979 height 9
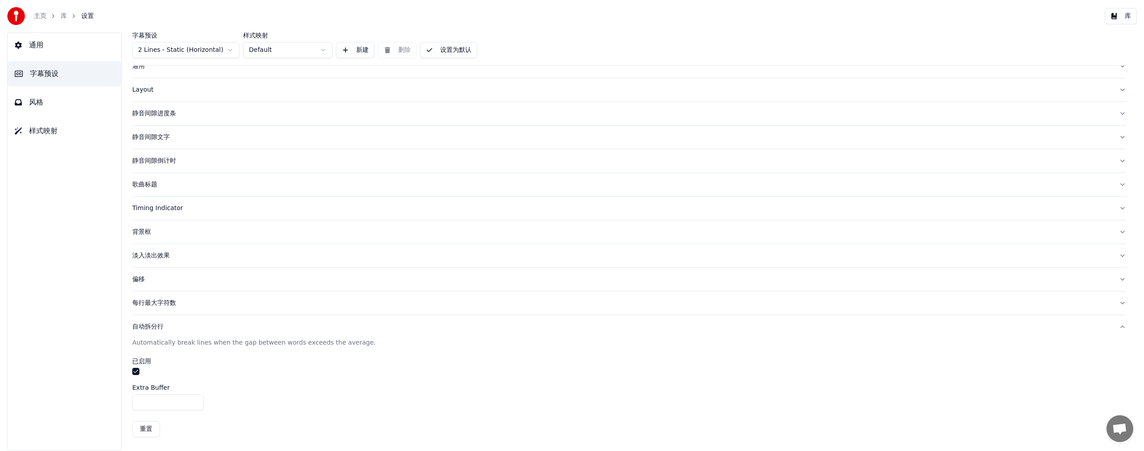
click at [350, 47] on button "设置为默认" at bounding box center [448, 50] width 57 height 16
click at [63, 17] on link "库" at bounding box center [64, 16] width 6 height 9
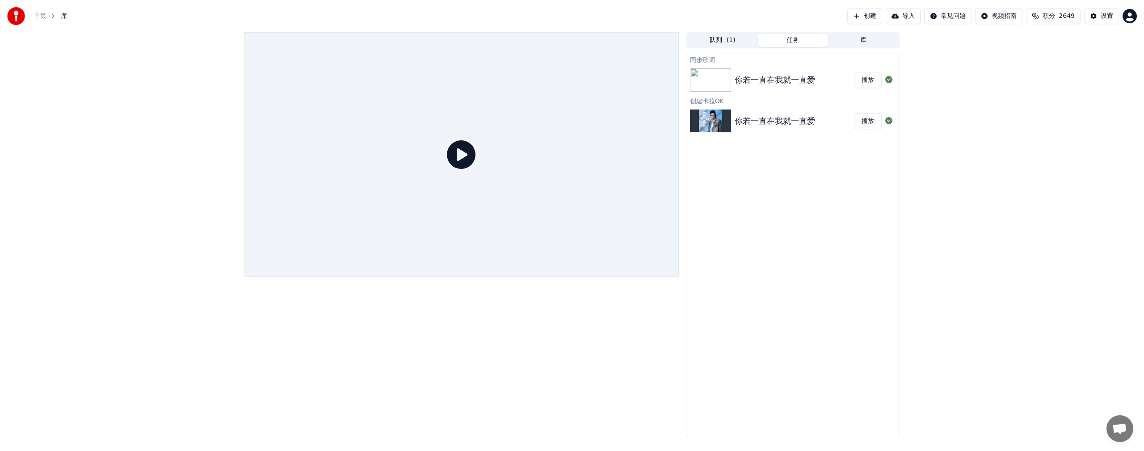
click at [350, 122] on button "播放" at bounding box center [868, 121] width 28 height 16
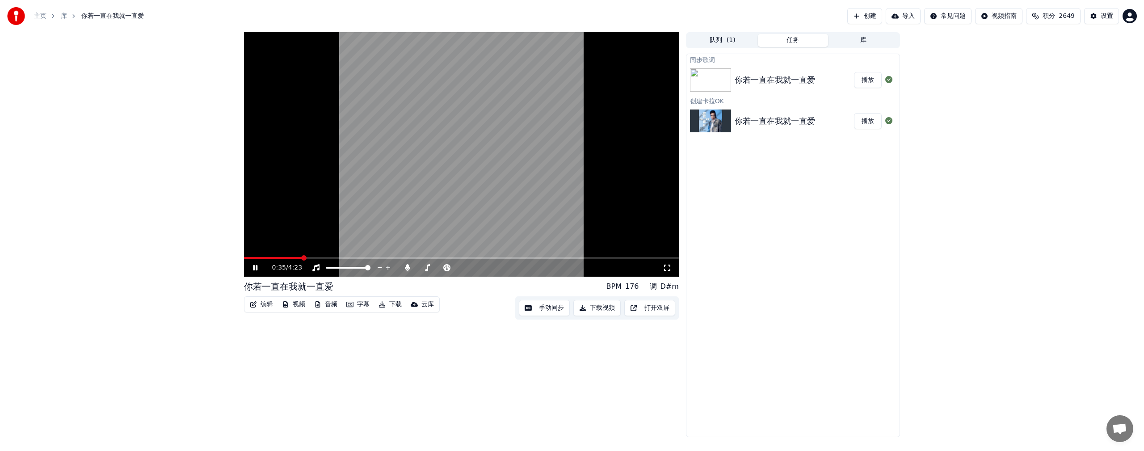
click at [350, 80] on button "播放" at bounding box center [868, 80] width 28 height 16
click at [350, 16] on div "设置" at bounding box center [1106, 16] width 13 height 9
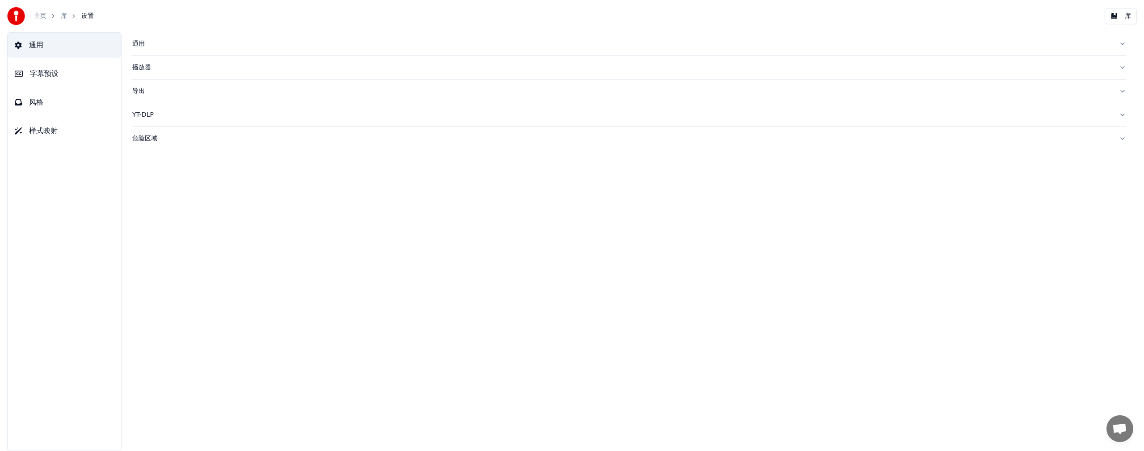
click at [46, 71] on span "字幕预设" at bounding box center [44, 73] width 29 height 11
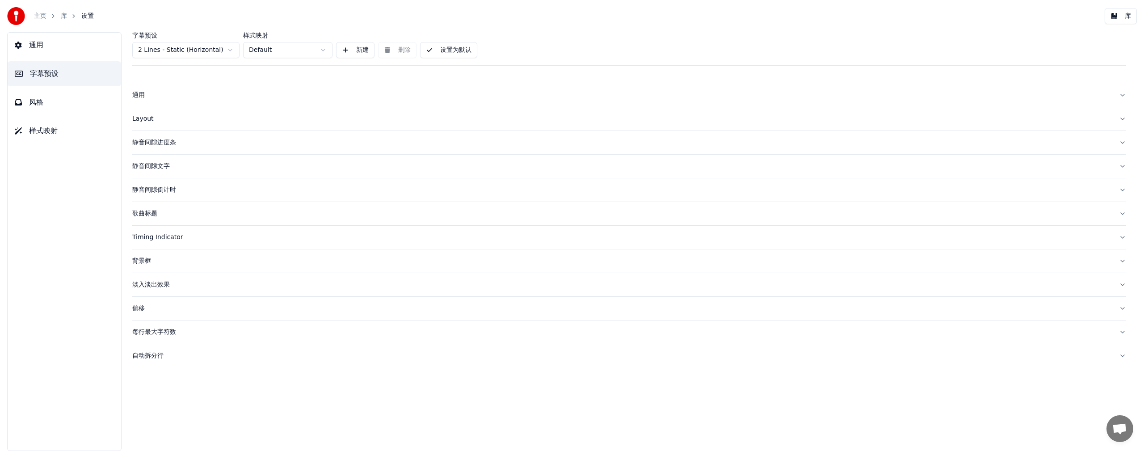
click at [140, 120] on div "Layout" at bounding box center [621, 118] width 979 height 9
click at [44, 75] on span "字幕预设" at bounding box center [44, 73] width 29 height 11
click at [37, 101] on span "风格" at bounding box center [36, 102] width 14 height 11
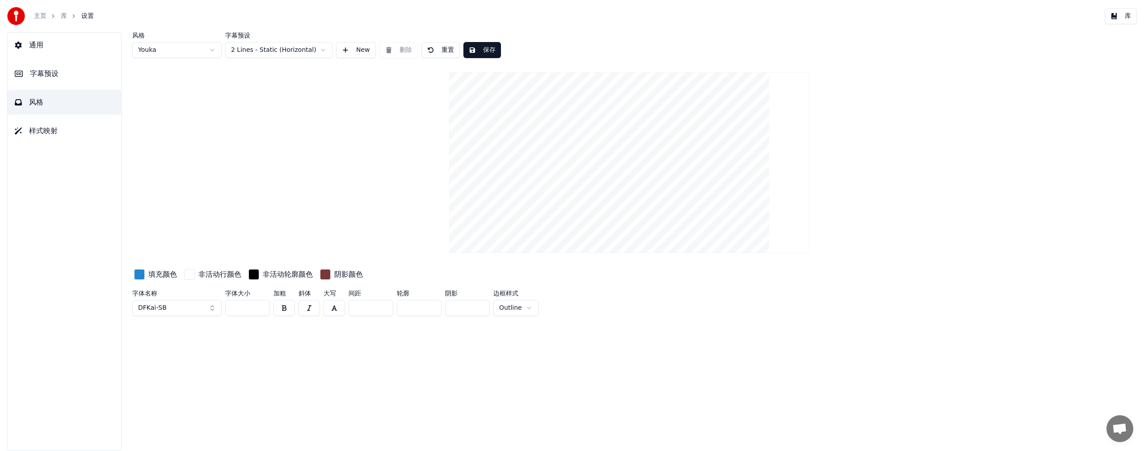
click at [48, 71] on span "字幕预设" at bounding box center [44, 73] width 29 height 11
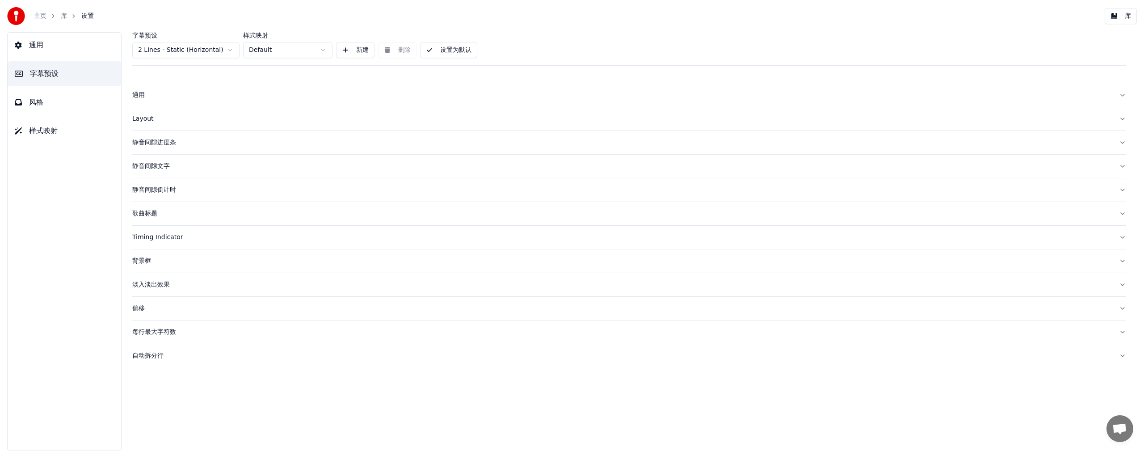
click at [142, 92] on div "通用" at bounding box center [621, 95] width 979 height 9
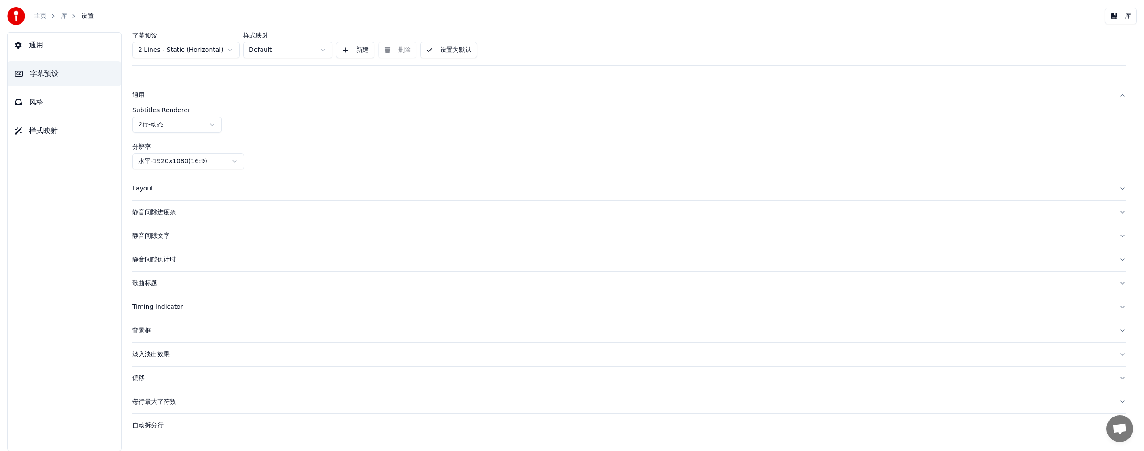
click at [138, 188] on div "Layout" at bounding box center [621, 188] width 979 height 9
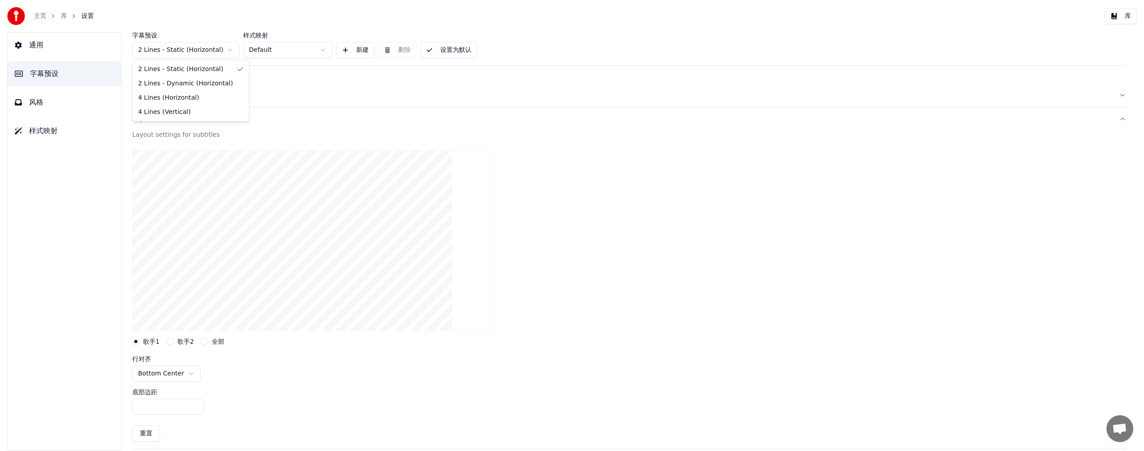
click at [229, 48] on html "主页 库 设置 库 通用 字幕预设 风格 样式映射 字幕预设 2 Lines - Static (Horizontal) 样式映射 Default 新建 删除…" at bounding box center [572, 225] width 1144 height 451
click at [38, 99] on span "风格" at bounding box center [36, 102] width 14 height 11
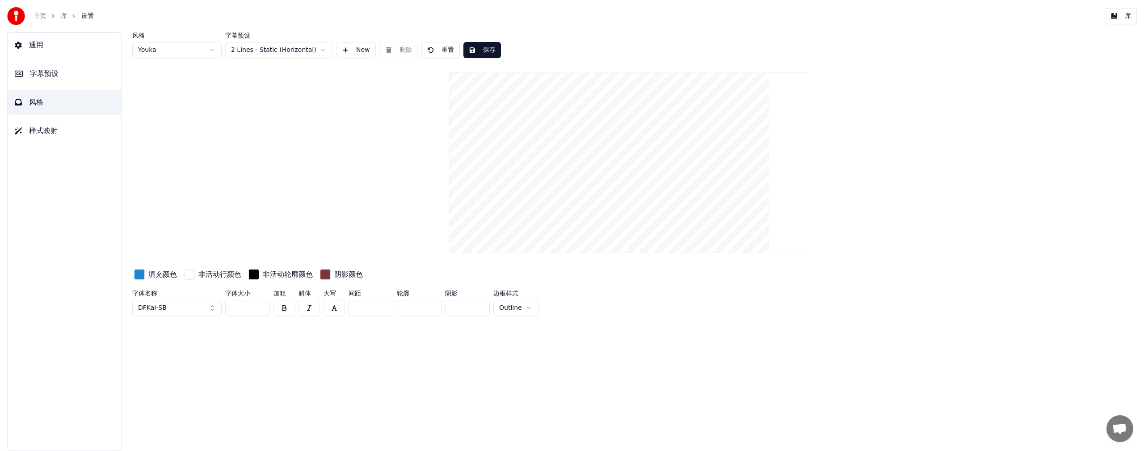
drag, startPoint x: 243, startPoint y: 306, endPoint x: 219, endPoint y: 310, distance: 24.4
click at [219, 250] on div "字体名称 DFKai-SB 字体大小 *** 加粗 斜体 大写 间距 * 轮廓 * 阴影 ** 边框样式 Outline" at bounding box center [532, 304] width 801 height 29
type input "***"
click at [350, 49] on button "保存" at bounding box center [482, 50] width 38 height 16
click at [65, 16] on link "库" at bounding box center [64, 16] width 6 height 9
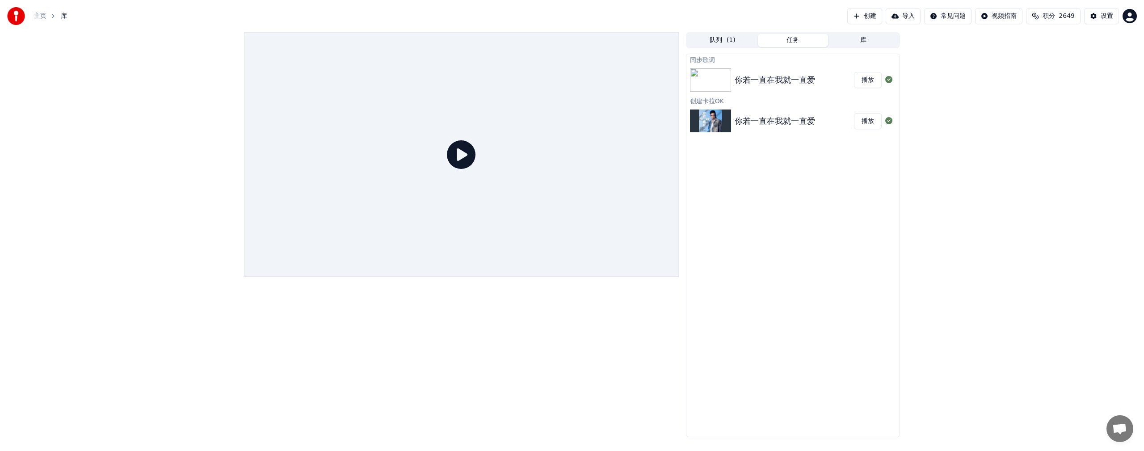
click at [350, 80] on button "播放" at bounding box center [868, 80] width 28 height 16
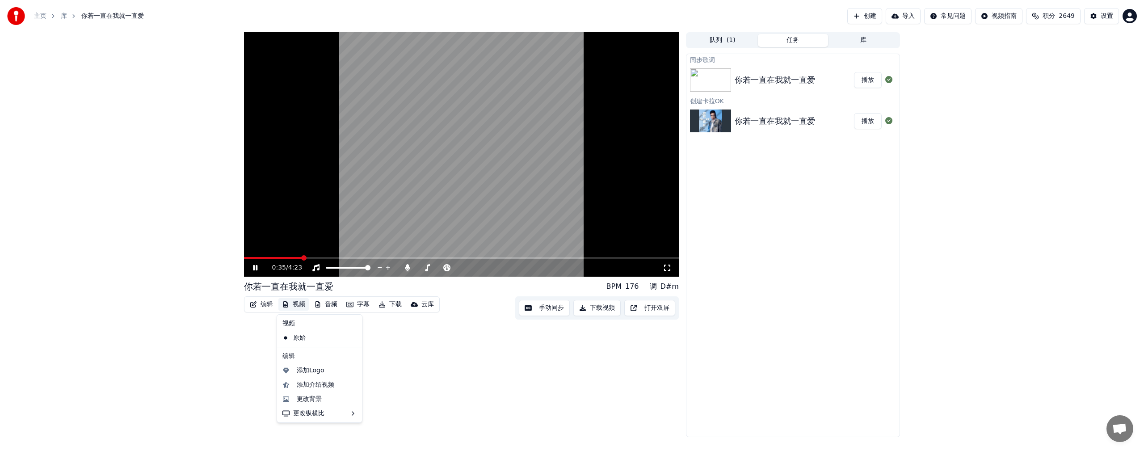
click at [298, 250] on button "视频" at bounding box center [293, 304] width 30 height 13
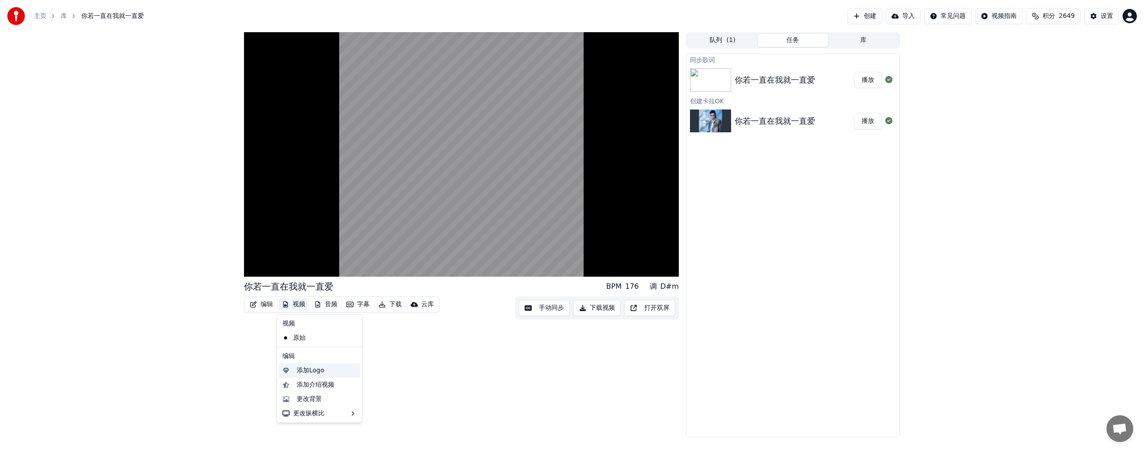
click at [318, 250] on div "添加Logo" at bounding box center [311, 370] width 28 height 9
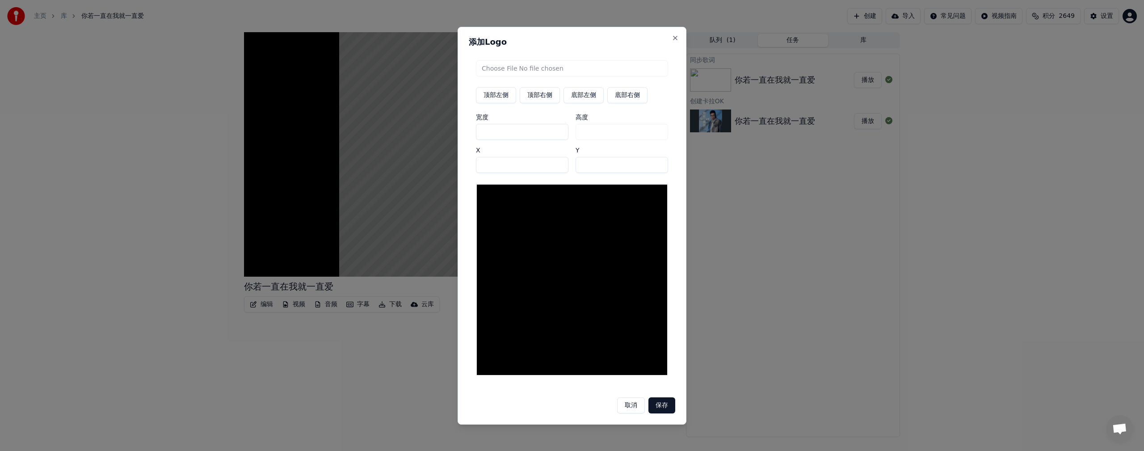
click at [350, 250] on button "取消" at bounding box center [631, 405] width 28 height 16
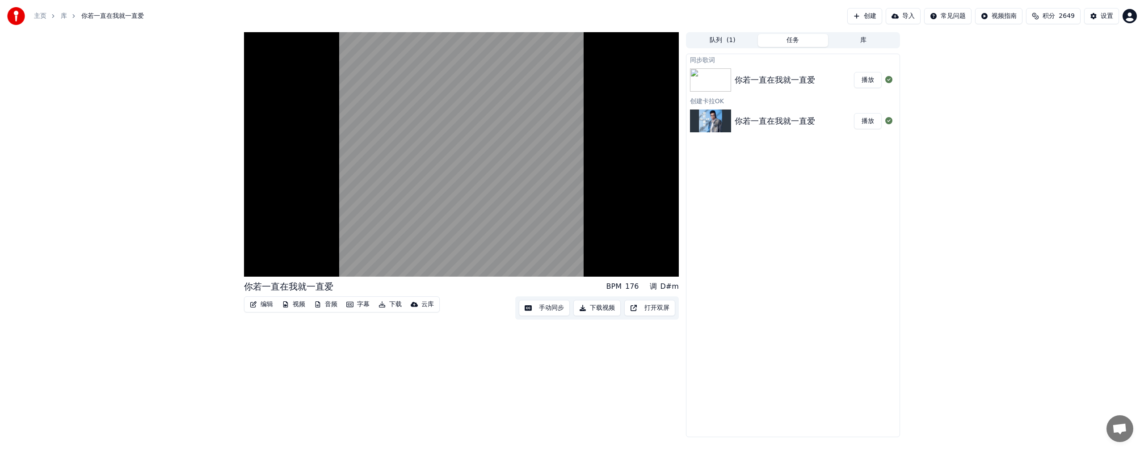
click at [265, 250] on button "编辑" at bounding box center [261, 304] width 30 height 13
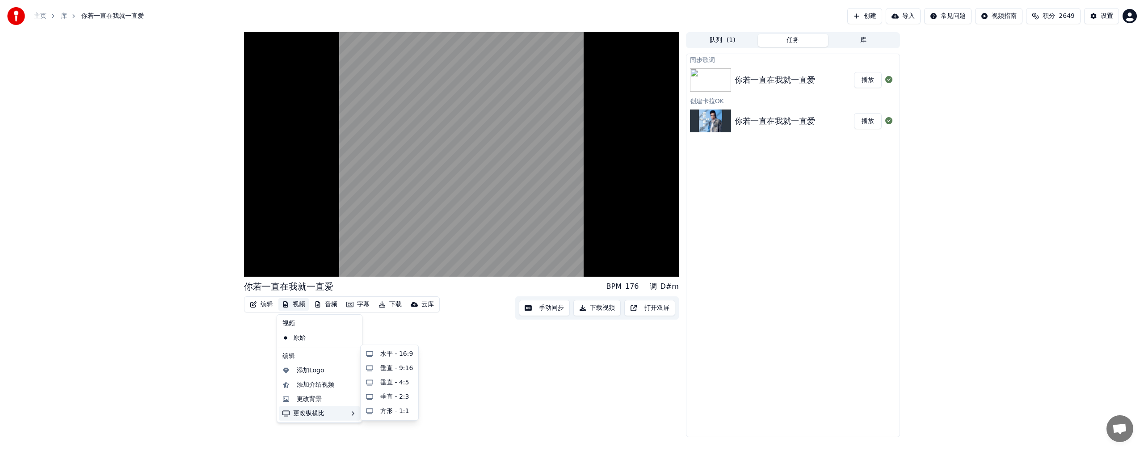
click at [317, 250] on div "更改纵横比" at bounding box center [319, 413] width 81 height 14
click at [350, 250] on div "方形 - 1:1" at bounding box center [394, 411] width 29 height 9
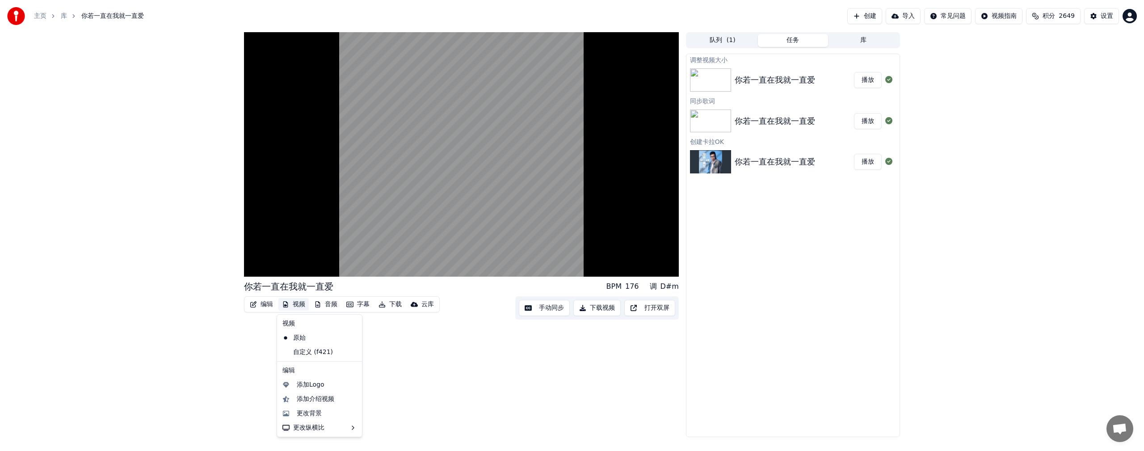
click at [293, 250] on button "视频" at bounding box center [293, 304] width 30 height 13
click at [350, 250] on div "水平 - 16:9" at bounding box center [389, 384] width 54 height 14
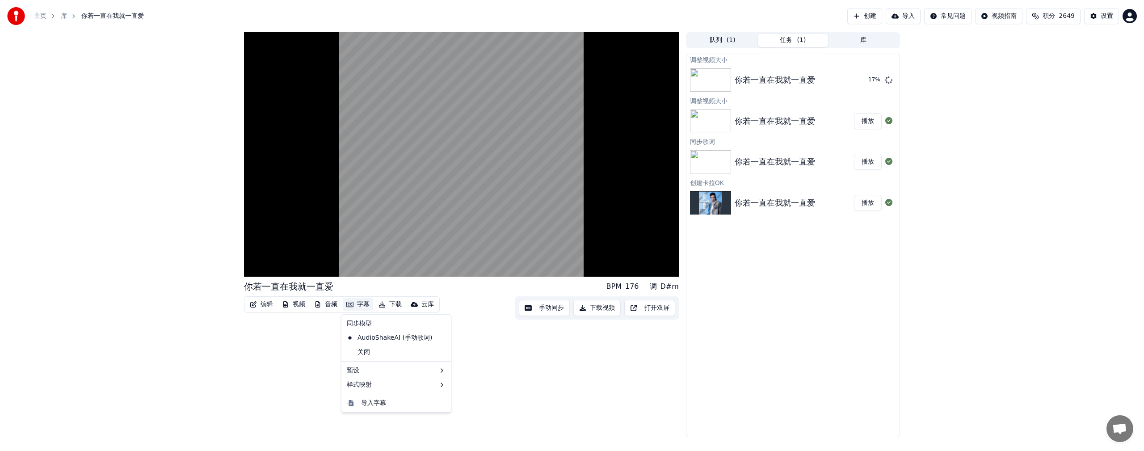
click at [350, 250] on button "字幕" at bounding box center [358, 304] width 30 height 13
click at [350, 250] on div "2 Lines - Dynamic (Horizontal)" at bounding box center [502, 387] width 113 height 14
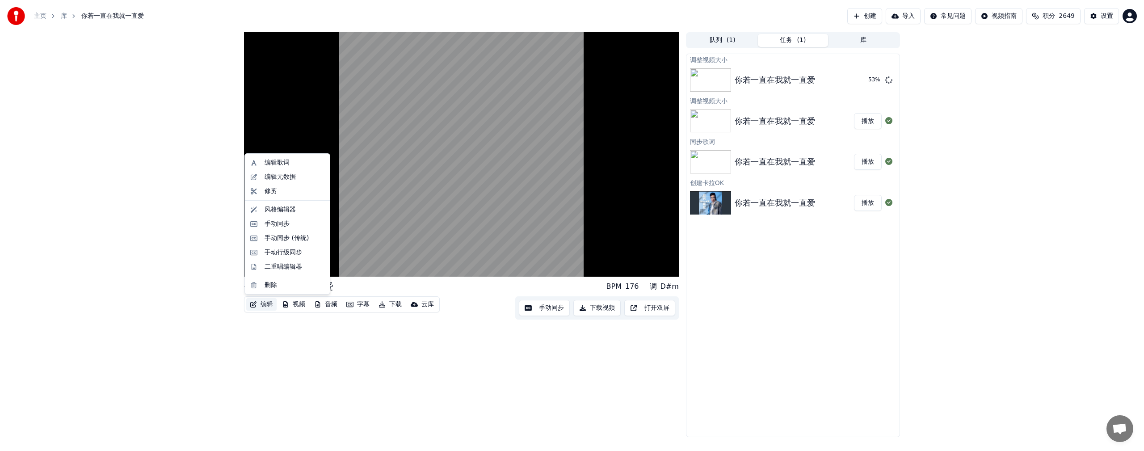
click at [262, 250] on button "编辑" at bounding box center [261, 304] width 30 height 13
click at [283, 235] on div "手动同步 (传统)" at bounding box center [287, 238] width 44 height 9
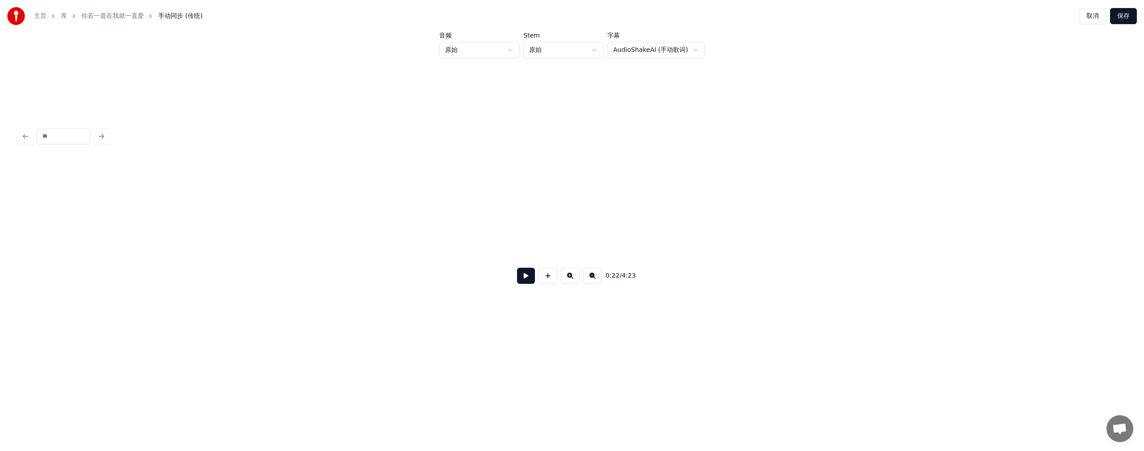
scroll to position [0, 1996]
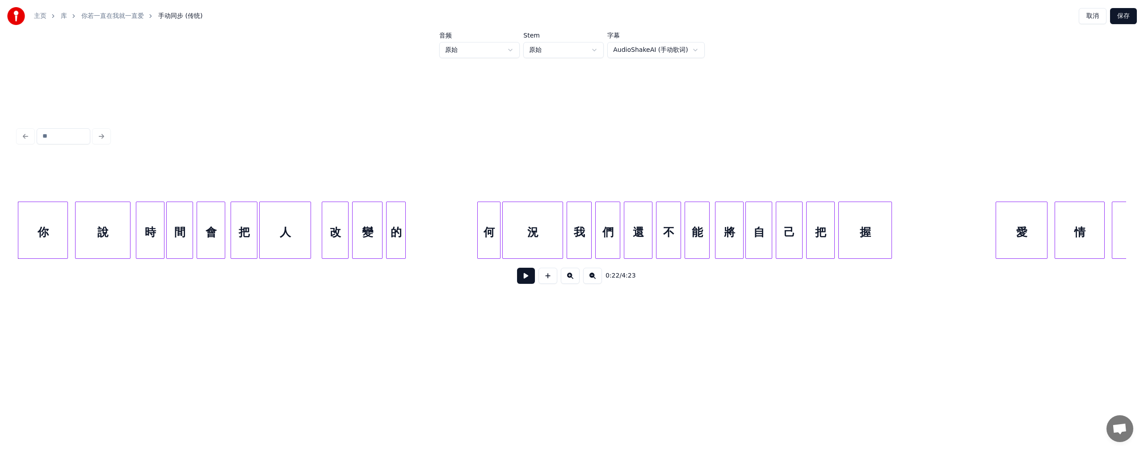
click at [350, 16] on button "取消" at bounding box center [1093, 16] width 28 height 16
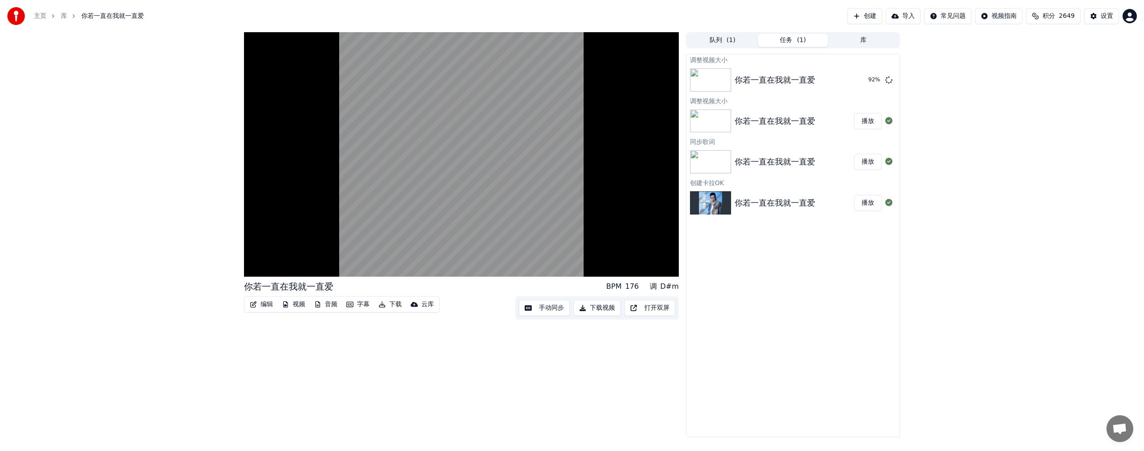
click at [350, 16] on div "设置" at bounding box center [1106, 16] width 13 height 9
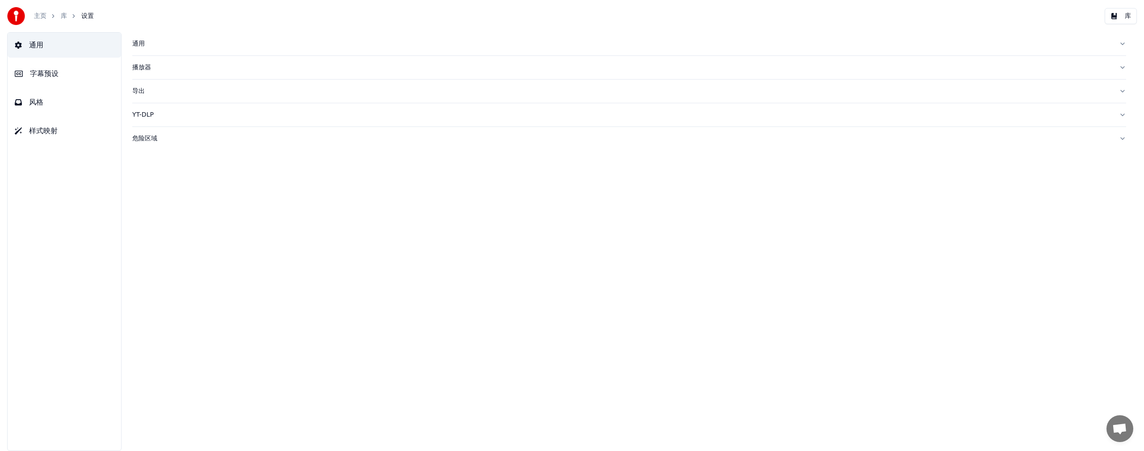
click at [148, 115] on div "YT-DLP" at bounding box center [621, 114] width 979 height 9
click at [202, 182] on html "主页 库 设置 库 通用 字幕预设 风格 样式映射 通用 播放器 导出 YT-DLP 已启用 最大视频质量 1080p 危险区域 Chat [PERSON_N…" at bounding box center [572, 225] width 1144 height 451
click at [146, 115] on div "YT-DLP" at bounding box center [621, 114] width 979 height 9
click at [148, 138] on div "危险区域" at bounding box center [621, 138] width 979 height 9
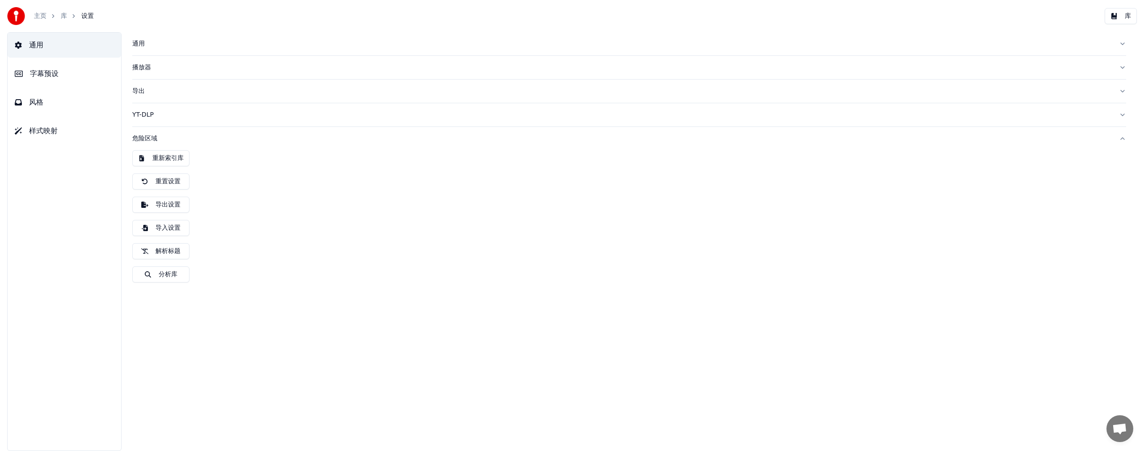
click at [143, 67] on div "播放器" at bounding box center [621, 67] width 979 height 9
click at [141, 44] on div "通用" at bounding box center [621, 43] width 979 height 9
click at [34, 102] on span "风格" at bounding box center [36, 102] width 14 height 11
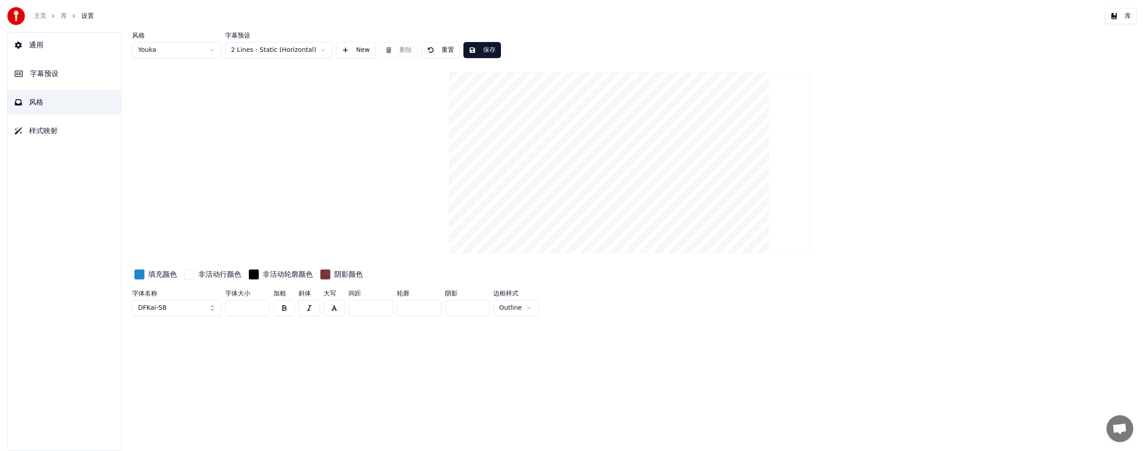
drag, startPoint x: 246, startPoint y: 309, endPoint x: 227, endPoint y: 313, distance: 20.2
click at [227, 250] on input "***" at bounding box center [247, 308] width 45 height 16
click at [350, 53] on button "重置" at bounding box center [440, 50] width 38 height 16
type input "**"
type input "*"
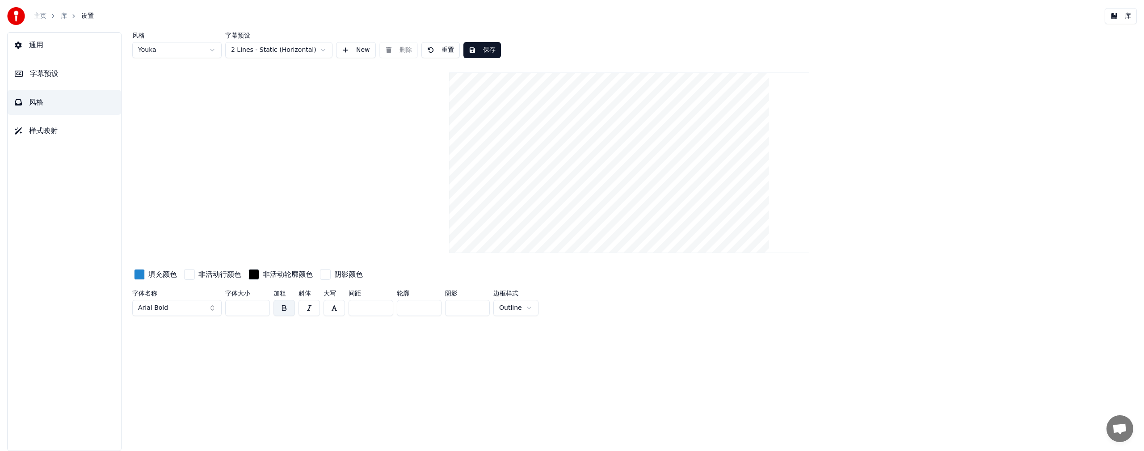
click at [66, 16] on link "库" at bounding box center [64, 16] width 6 height 9
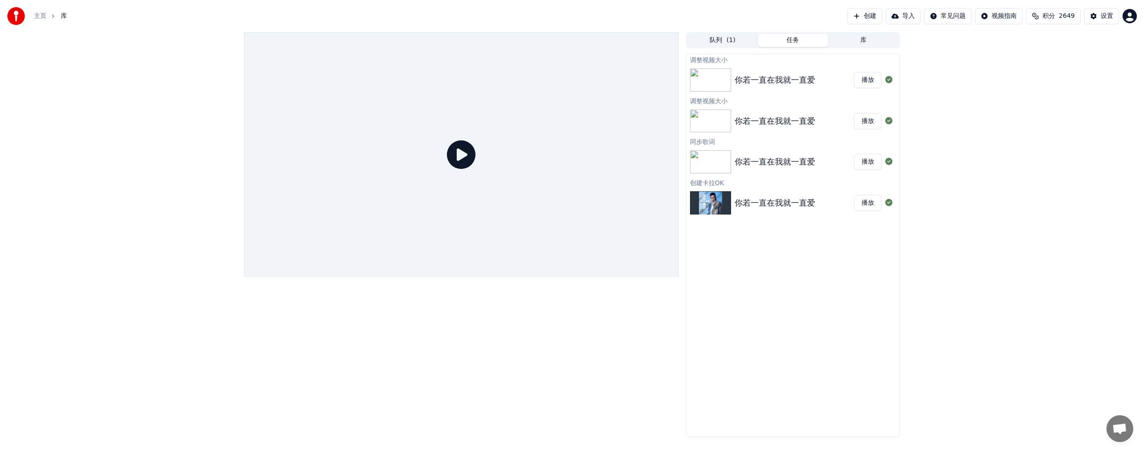
click at [350, 79] on button "播放" at bounding box center [868, 80] width 28 height 16
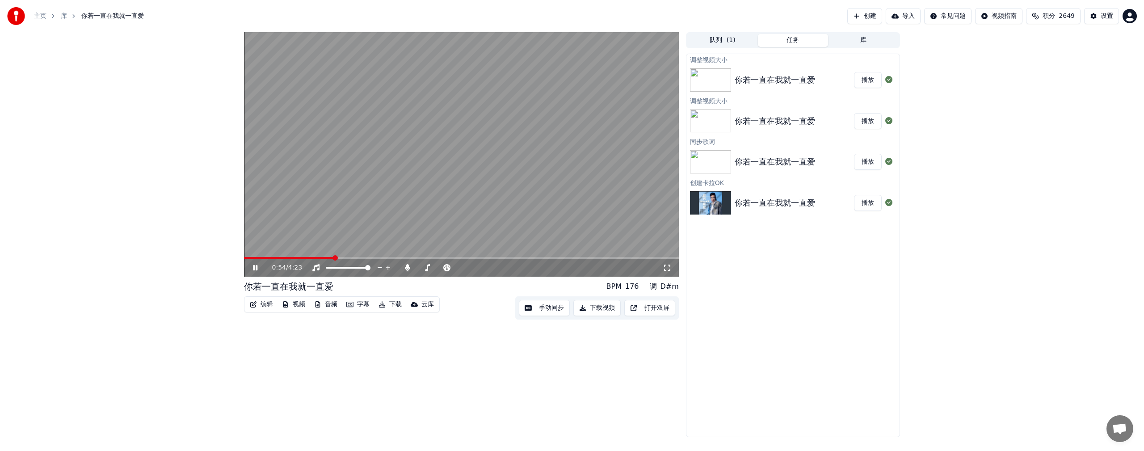
click at [350, 124] on button "播放" at bounding box center [868, 121] width 28 height 16
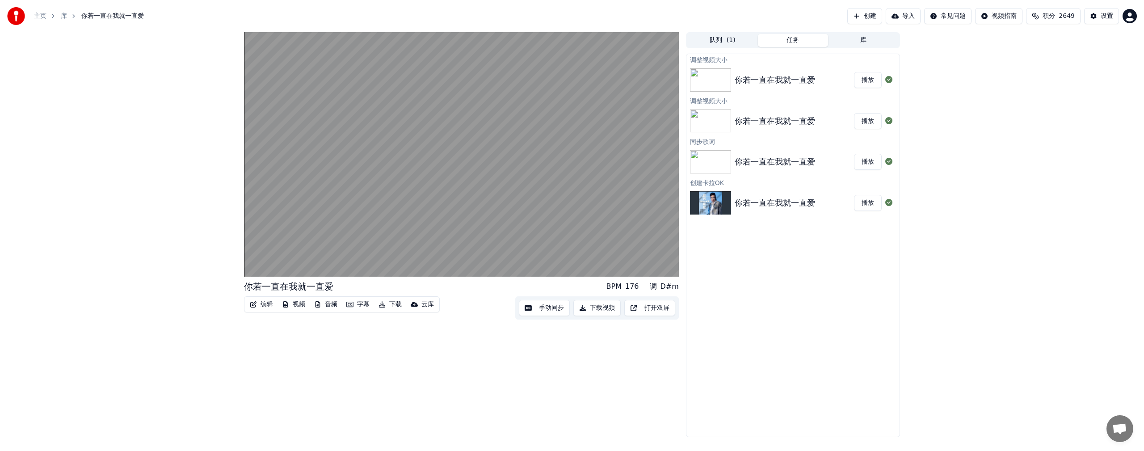
click at [350, 159] on button "播放" at bounding box center [868, 162] width 28 height 16
click at [350, 204] on button "播放" at bounding box center [868, 203] width 28 height 16
click at [350, 18] on div "设置" at bounding box center [1106, 16] width 13 height 9
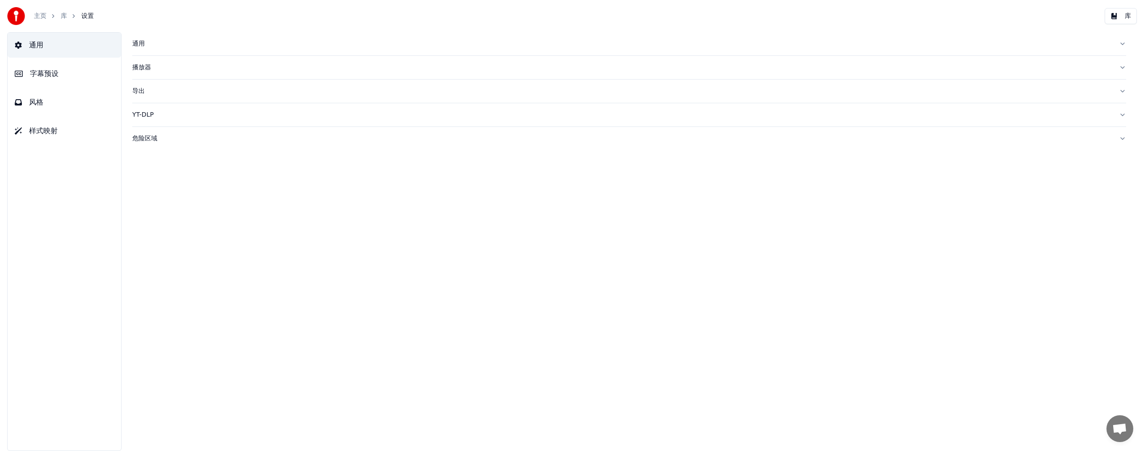
click at [34, 104] on span "风格" at bounding box center [36, 102] width 14 height 11
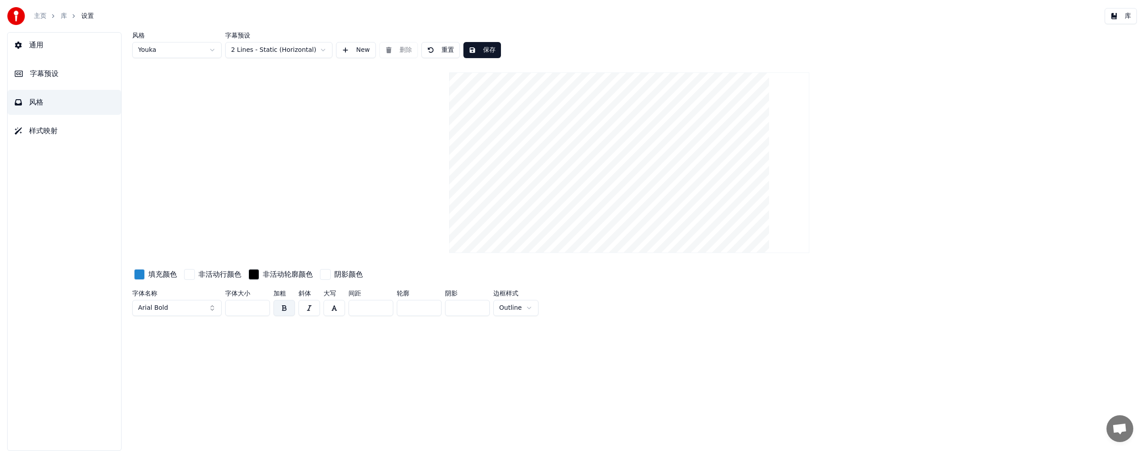
click at [196, 250] on button "Arial Bold" at bounding box center [176, 308] width 89 height 16
click at [172, 210] on div "DFKai-SB" at bounding box center [183, 208] width 63 height 9
click at [350, 50] on button "保存" at bounding box center [482, 50] width 38 height 16
click at [64, 16] on link "库" at bounding box center [64, 16] width 6 height 9
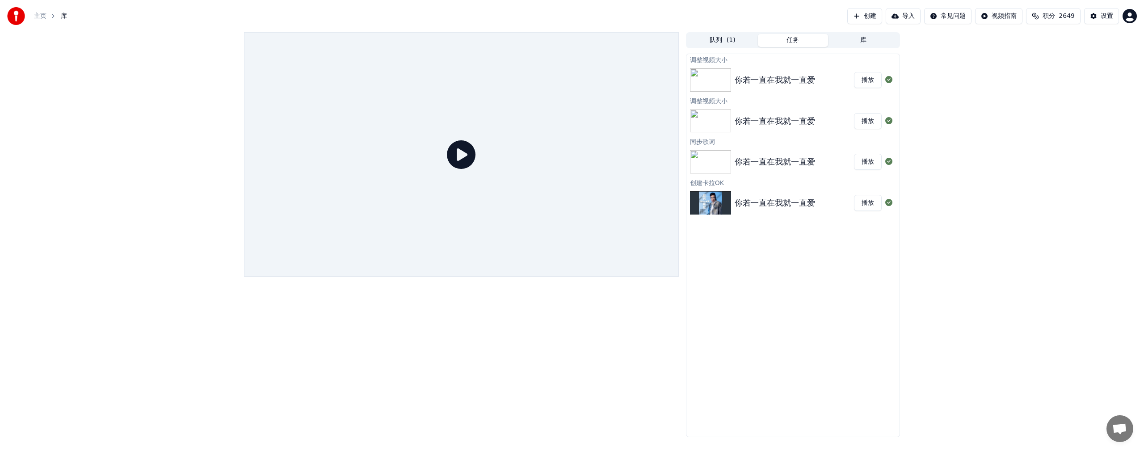
click at [350, 204] on button "播放" at bounding box center [868, 203] width 28 height 16
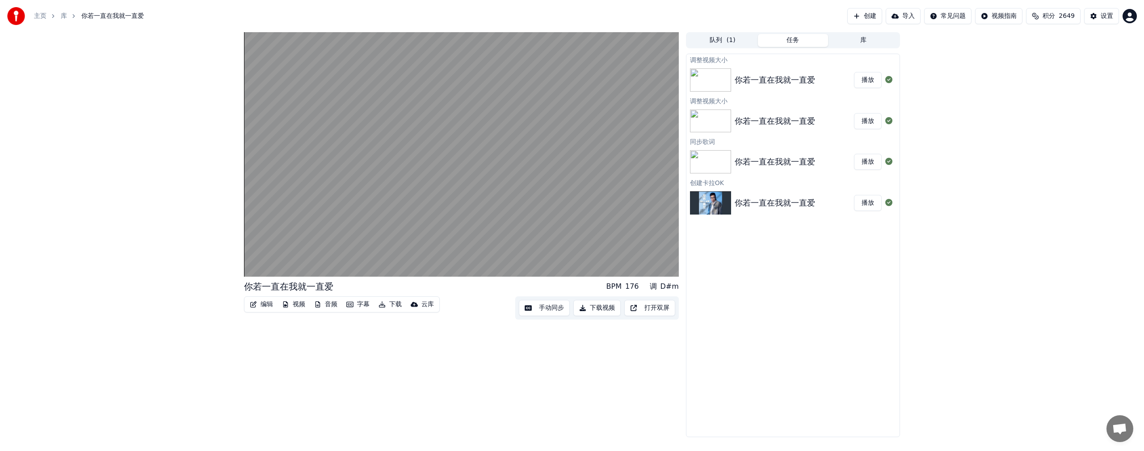
click at [350, 250] on button "下载" at bounding box center [390, 304] width 30 height 13
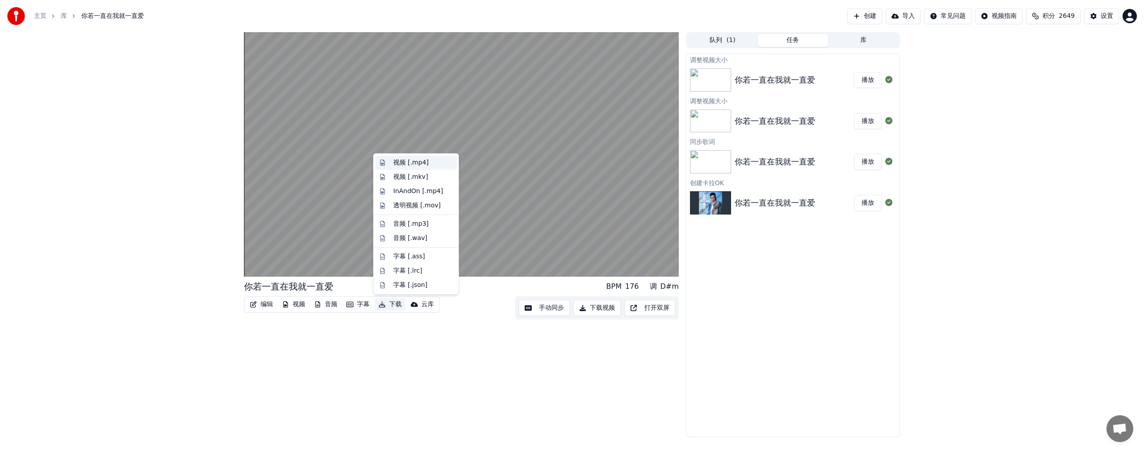
click at [350, 162] on div "视频 [.mp4]" at bounding box center [410, 162] width 35 height 9
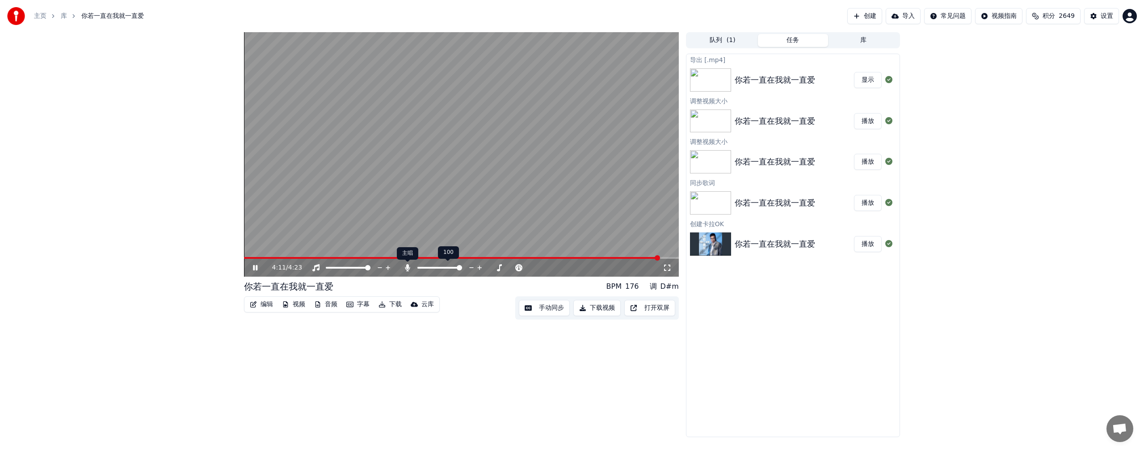
click at [350, 250] on icon at bounding box center [407, 267] width 5 height 7
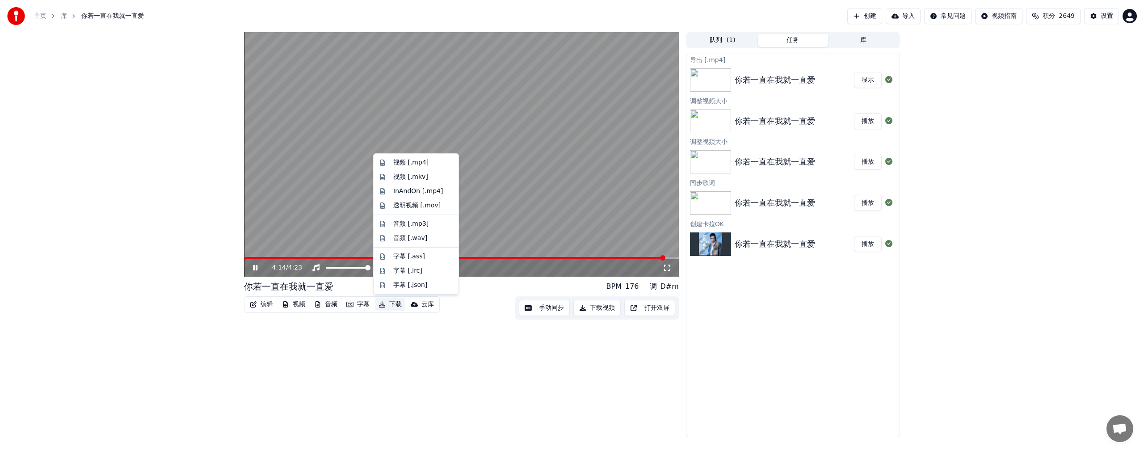
click at [350, 250] on button "下载" at bounding box center [390, 304] width 30 height 13
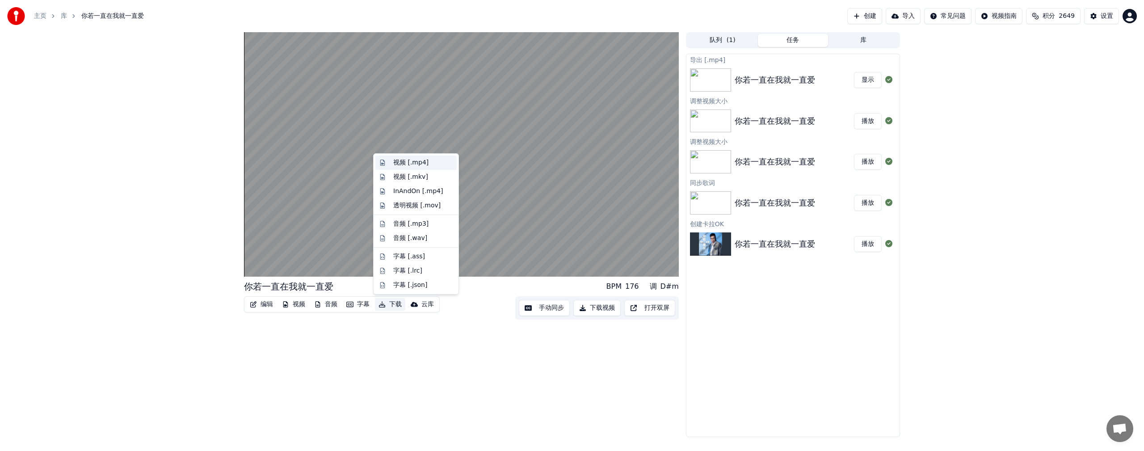
click at [350, 162] on div "视频 [.mp4]" at bounding box center [410, 162] width 35 height 9
